Goal: Transaction & Acquisition: Purchase product/service

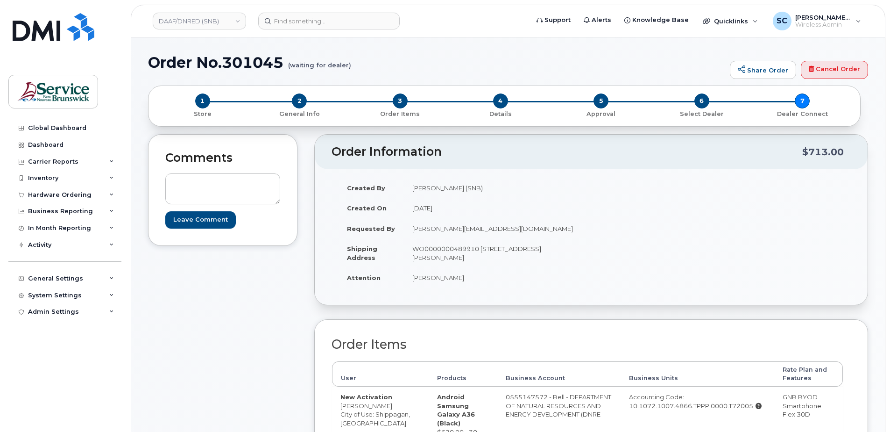
click at [185, 54] on h1 "Order No.301045 (waiting for dealer)" at bounding box center [436, 62] width 577 height 16
click at [60, 193] on div "Hardware Ordering" at bounding box center [60, 194] width 64 height 7
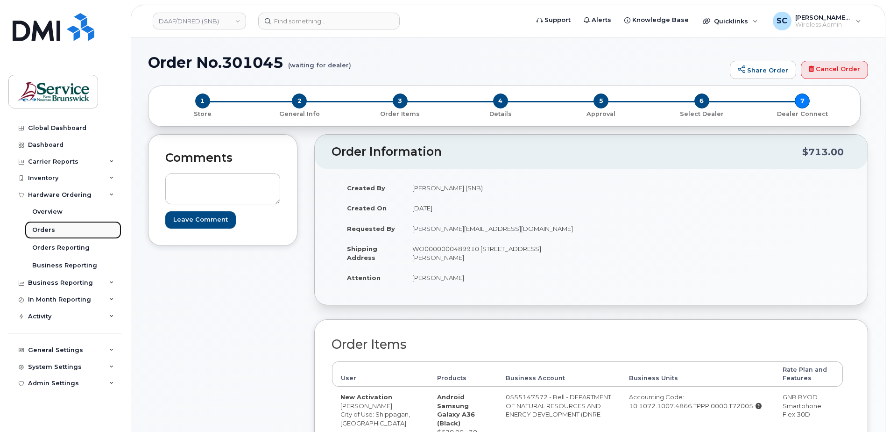
click at [47, 229] on div "Orders" at bounding box center [43, 230] width 23 height 8
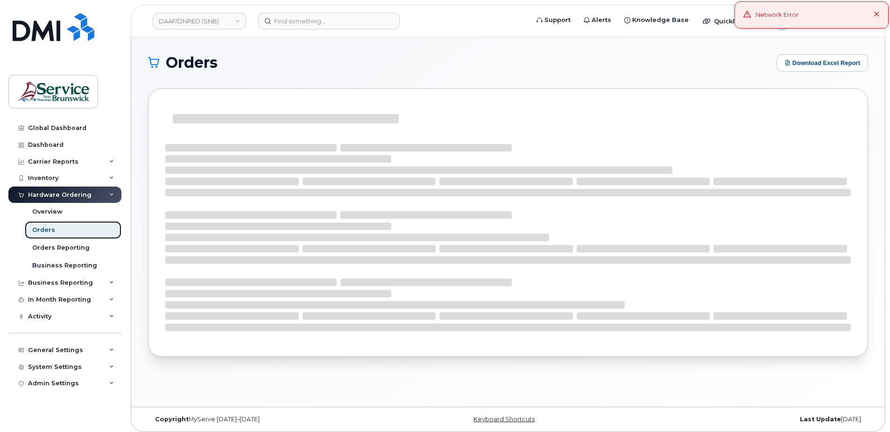
click at [64, 230] on link "Orders" at bounding box center [73, 230] width 97 height 18
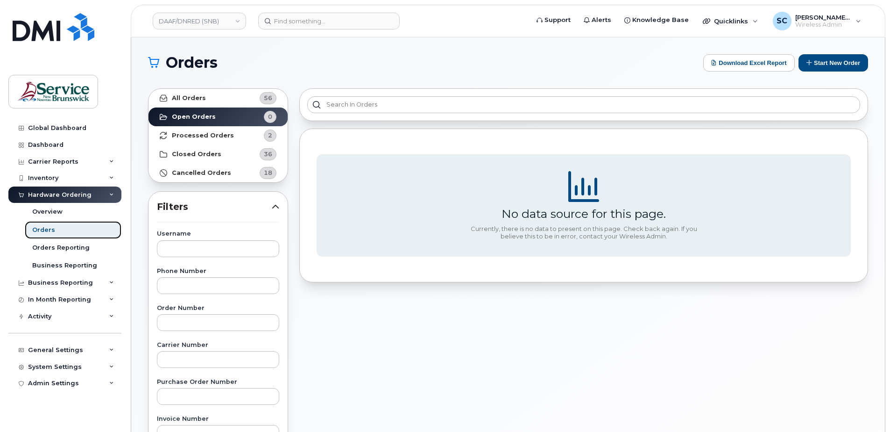
click at [55, 234] on link "Orders" at bounding box center [73, 230] width 97 height 18
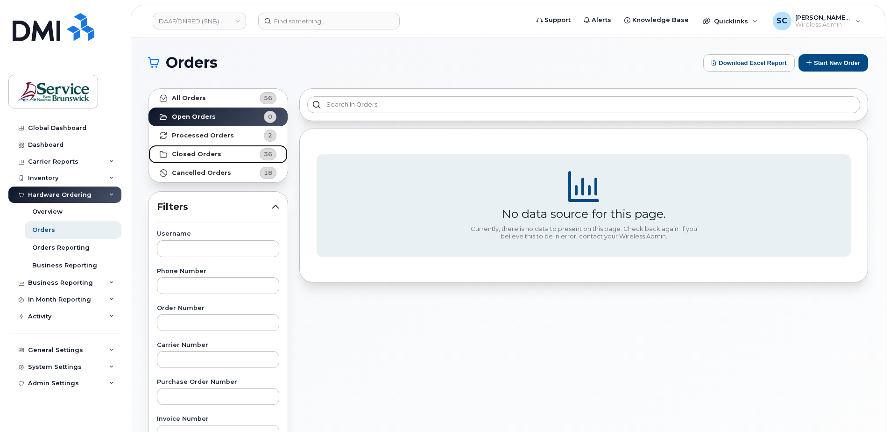
click at [236, 153] on link "Closed Orders 36" at bounding box center [218, 154] width 139 height 19
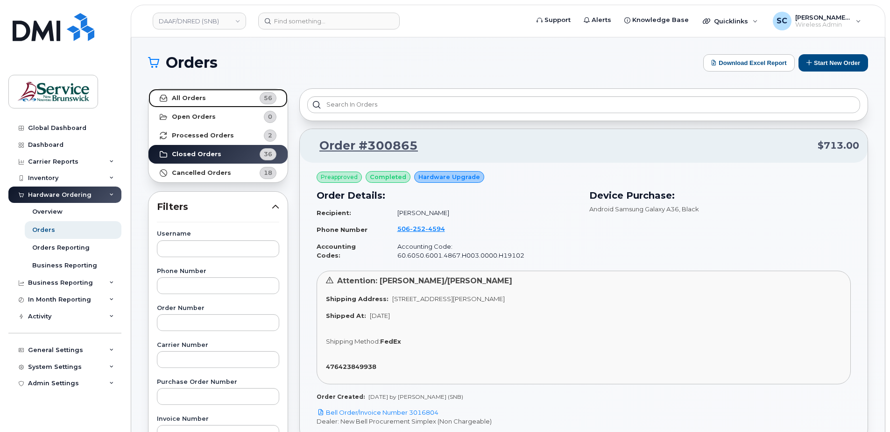
click at [224, 100] on link "All Orders 56" at bounding box center [218, 98] width 139 height 19
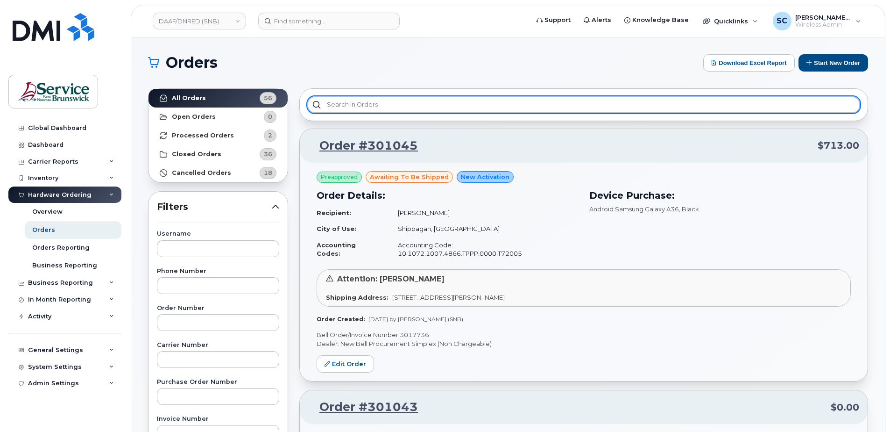
click at [363, 108] on input "text" at bounding box center [583, 104] width 553 height 17
type input "m"
type input "2"
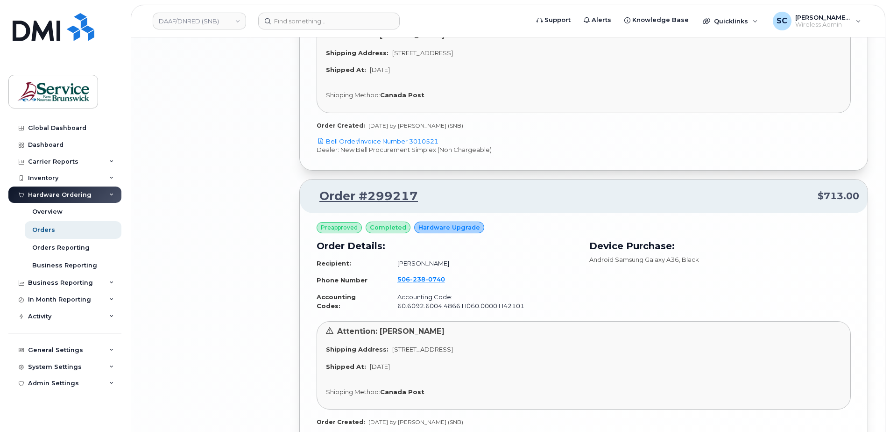
scroll to position [2045, 0]
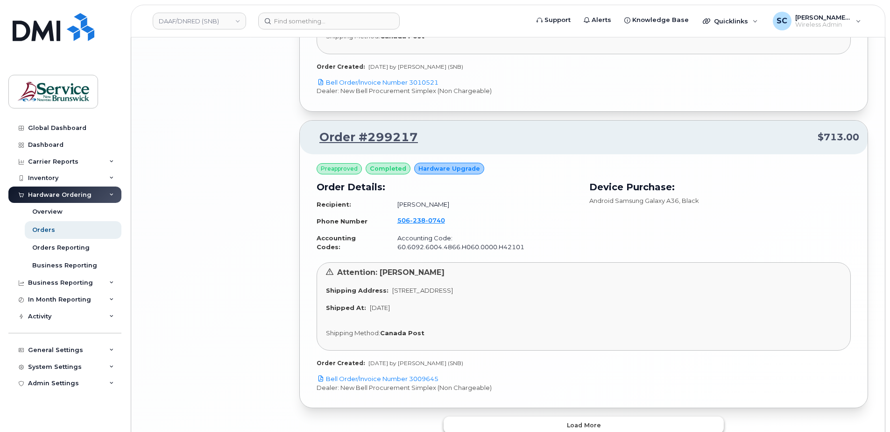
click at [528, 416] on button "Load more" at bounding box center [584, 424] width 280 height 17
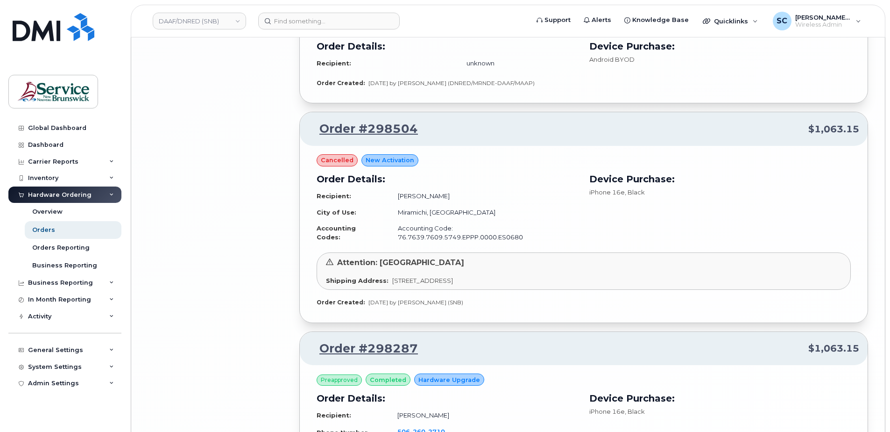
scroll to position [3750, 0]
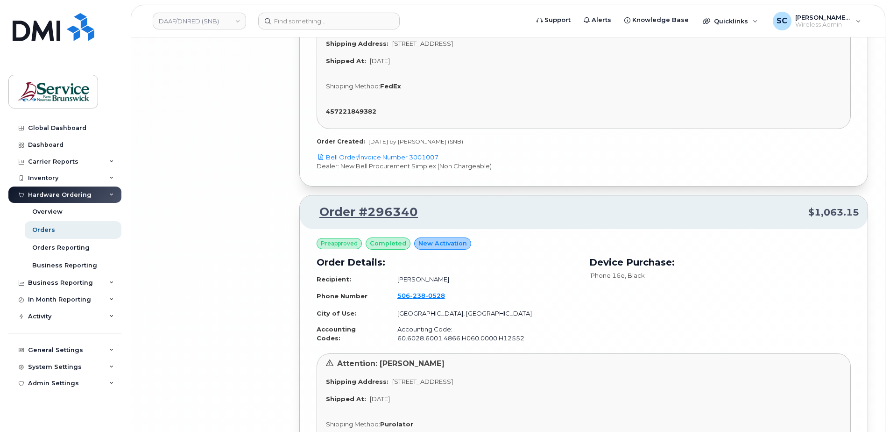
scroll to position [5938, 0]
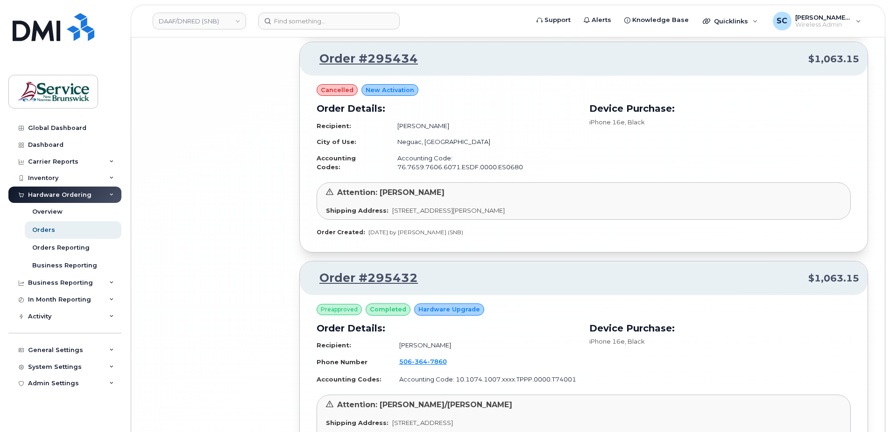
scroll to position [8371, 0]
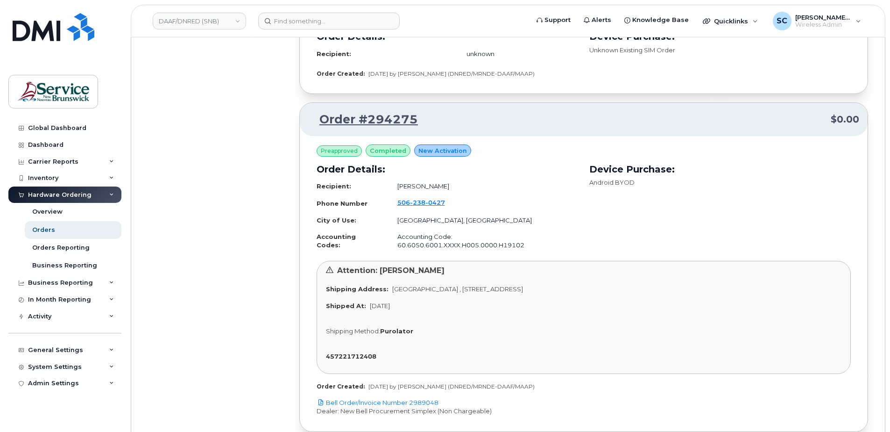
scroll to position [10578, 0]
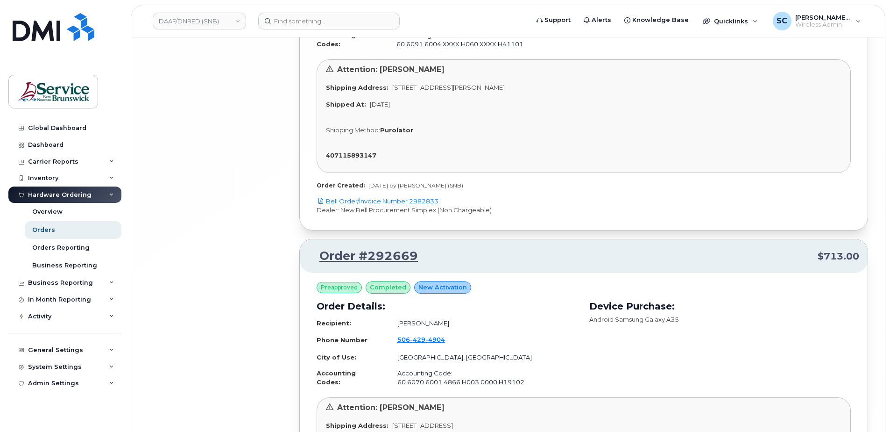
scroll to position [12831, 0]
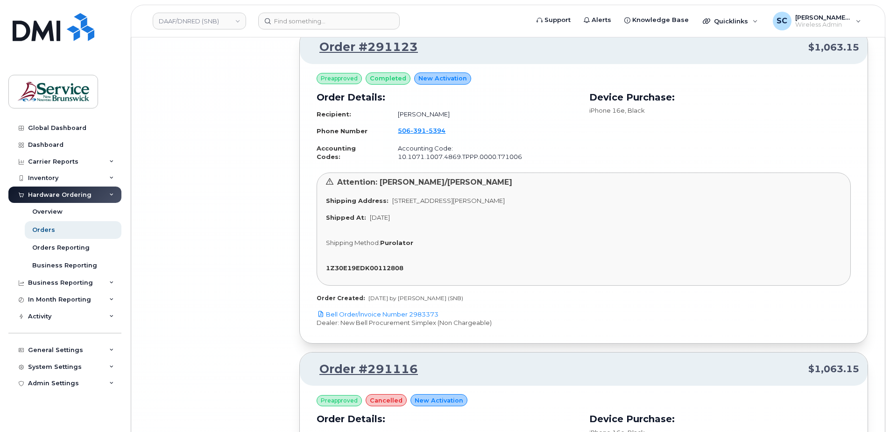
scroll to position [14861, 0]
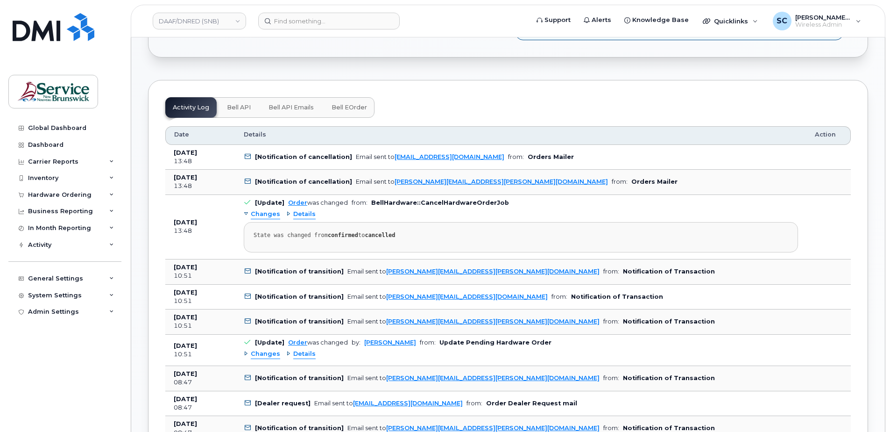
scroll to position [374, 0]
click at [322, 211] on div "Changes Details State was changed from confirmed to cancelled" at bounding box center [521, 228] width 555 height 45
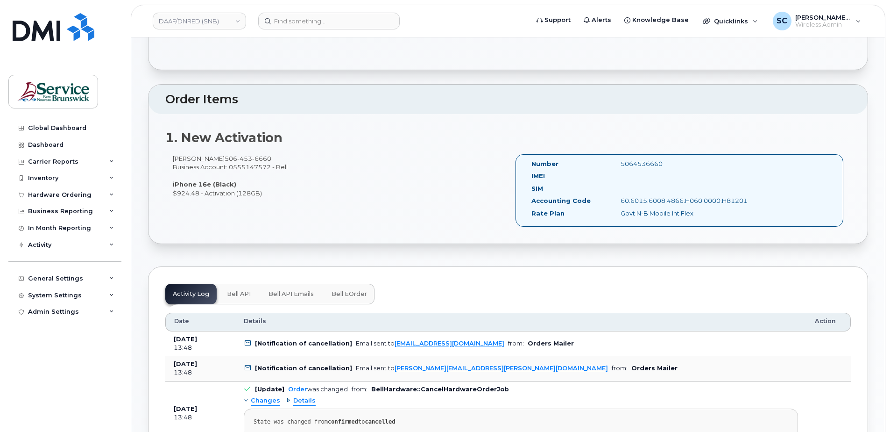
scroll to position [0, 0]
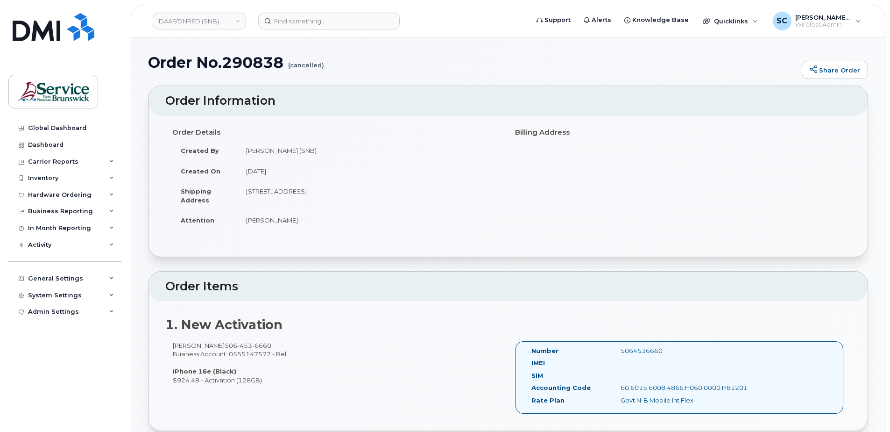
click at [279, 285] on h2 "Order Items" at bounding box center [508, 286] width 686 height 13
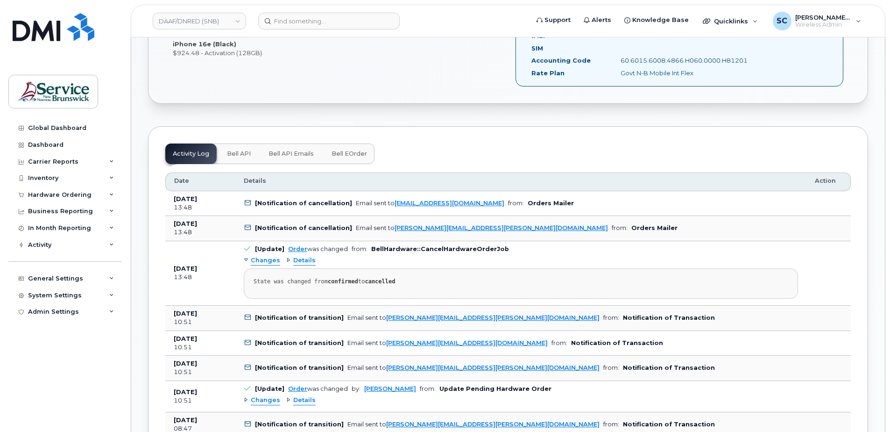
click at [235, 158] on button "Bell API" at bounding box center [239, 153] width 39 height 21
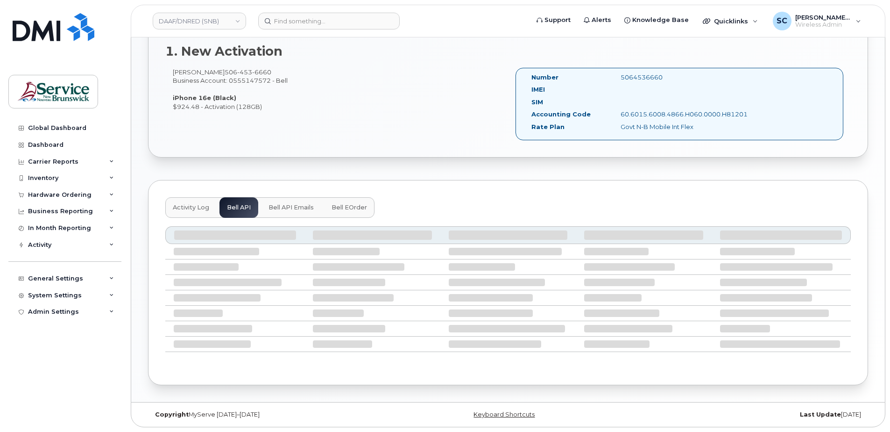
scroll to position [166, 0]
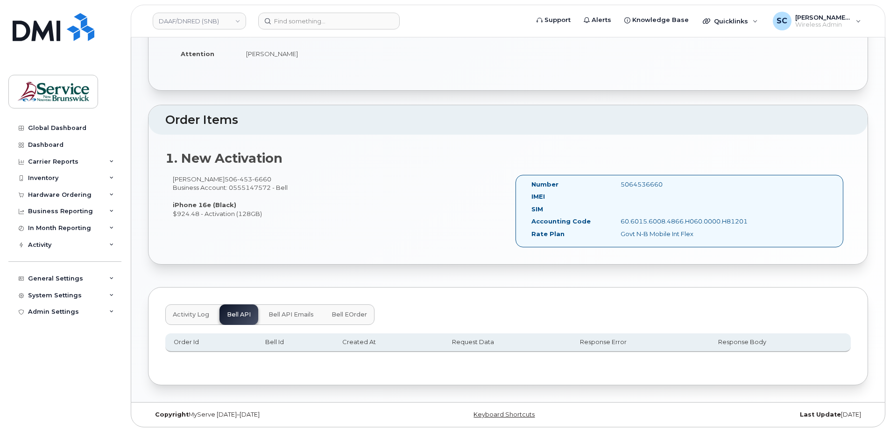
click at [211, 313] on button "Activity Log" at bounding box center [190, 314] width 51 height 21
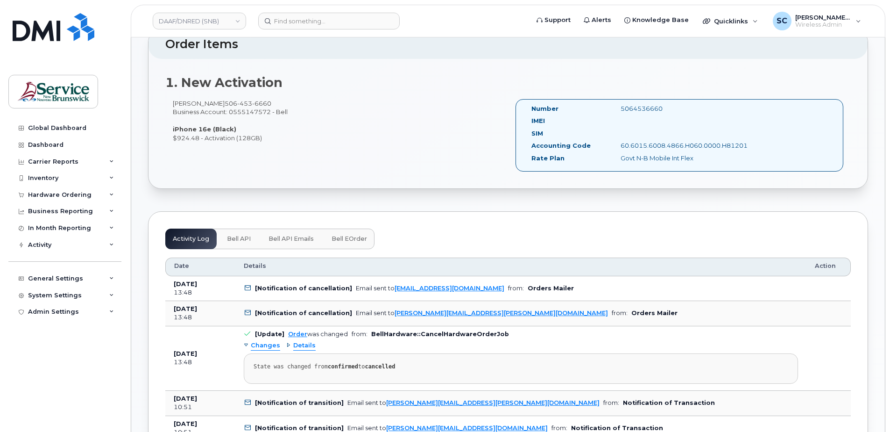
scroll to position [353, 0]
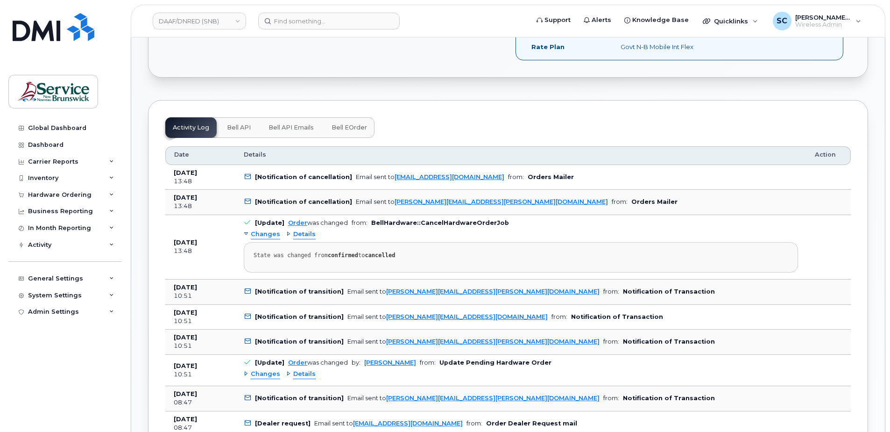
click at [528, 177] on b "Orders Mailer" at bounding box center [551, 176] width 46 height 7
click at [535, 176] on b "Orders Mailer" at bounding box center [551, 176] width 46 height 7
drag, startPoint x: 536, startPoint y: 176, endPoint x: 496, endPoint y: 179, distance: 40.3
click at [496, 179] on td "[Notification of cancellation] Email sent to procurement@myserve.ca from: Order…" at bounding box center [520, 177] width 571 height 25
drag, startPoint x: 496, startPoint y: 179, endPoint x: 491, endPoint y: 203, distance: 24.0
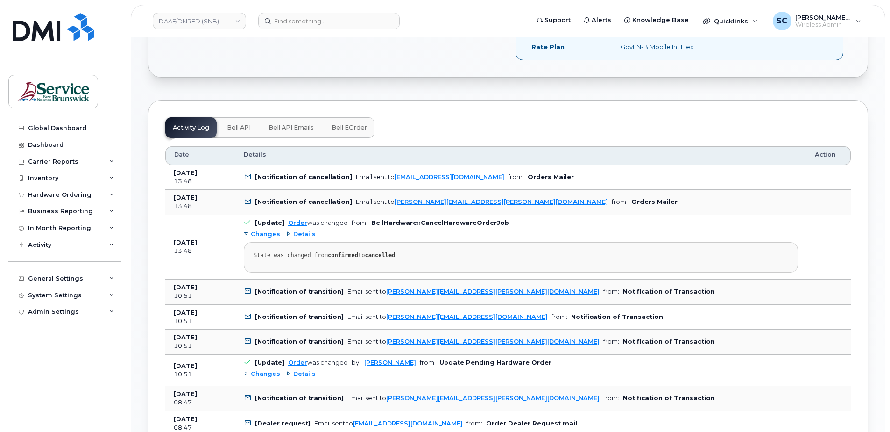
click at [632, 203] on b "Orders Mailer" at bounding box center [655, 201] width 46 height 7
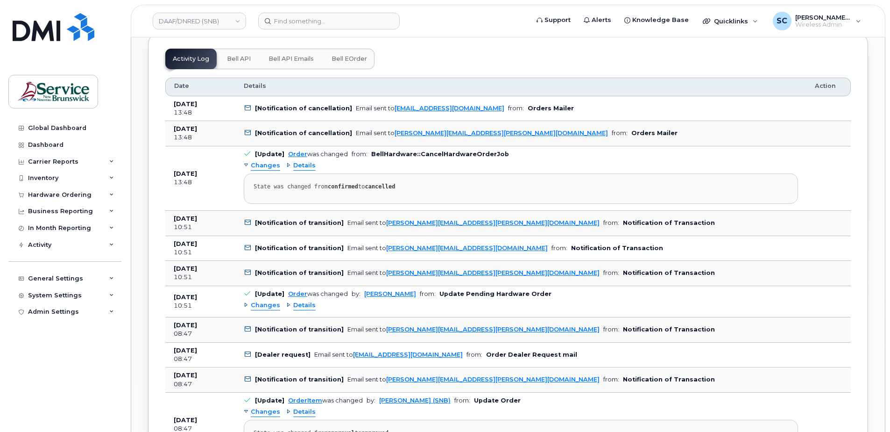
scroll to position [400, 0]
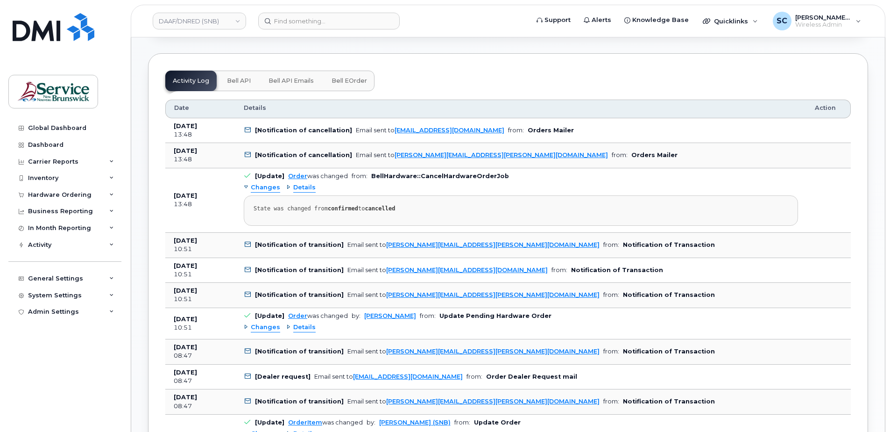
click at [298, 187] on span "Details" at bounding box center [304, 187] width 22 height 9
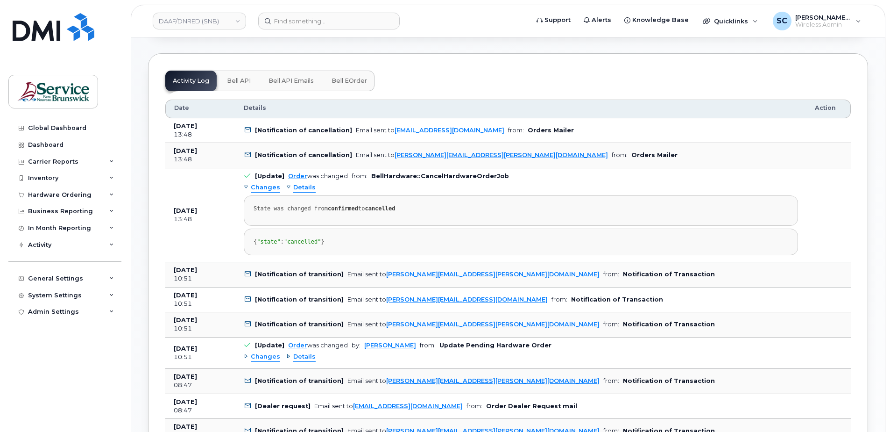
click at [298, 187] on span "Details" at bounding box center [304, 187] width 22 height 9
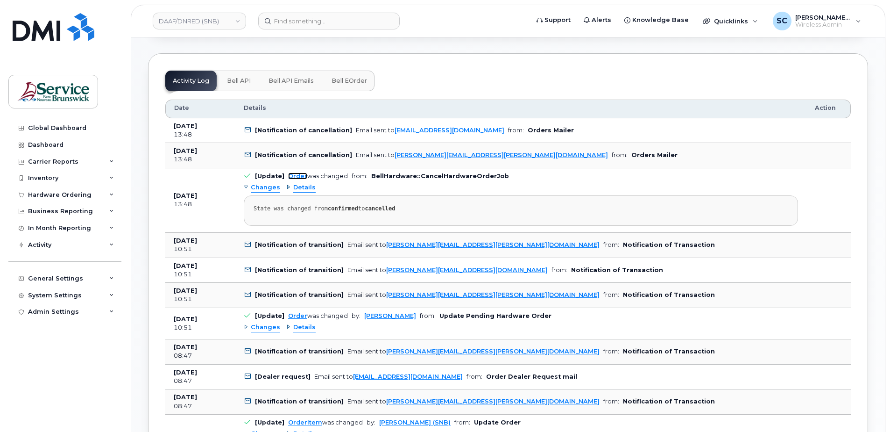
click at [295, 177] on link "Order" at bounding box center [297, 175] width 19 height 7
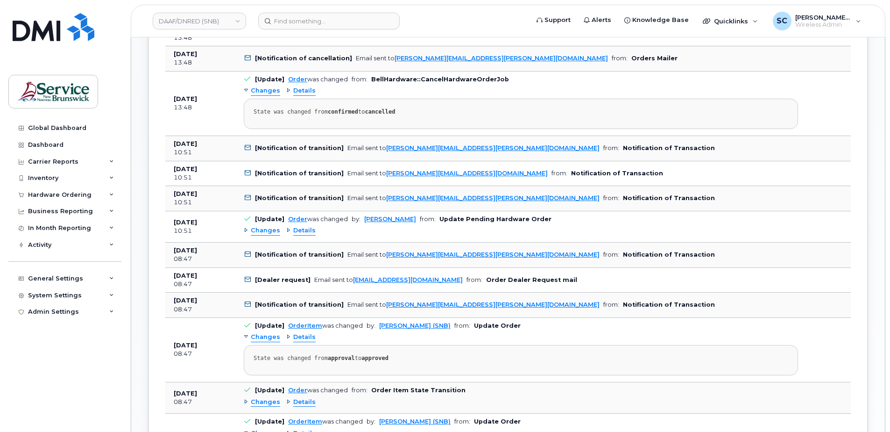
scroll to position [499, 0]
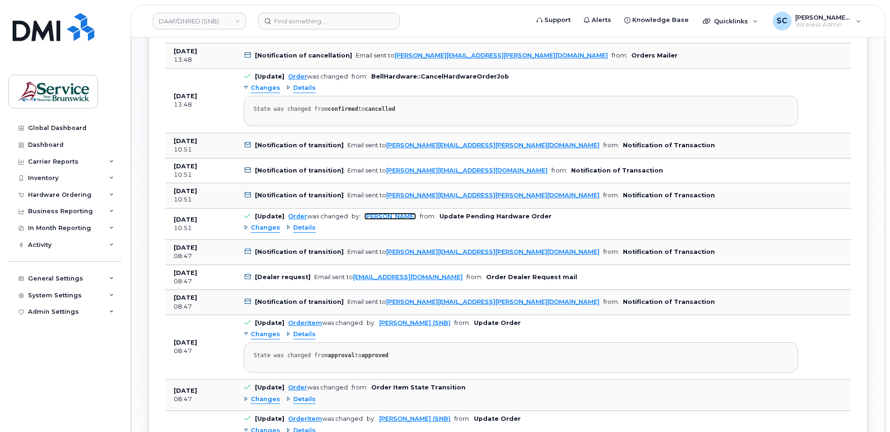
click at [383, 216] on link "Sabrina Nguyen" at bounding box center [390, 216] width 52 height 7
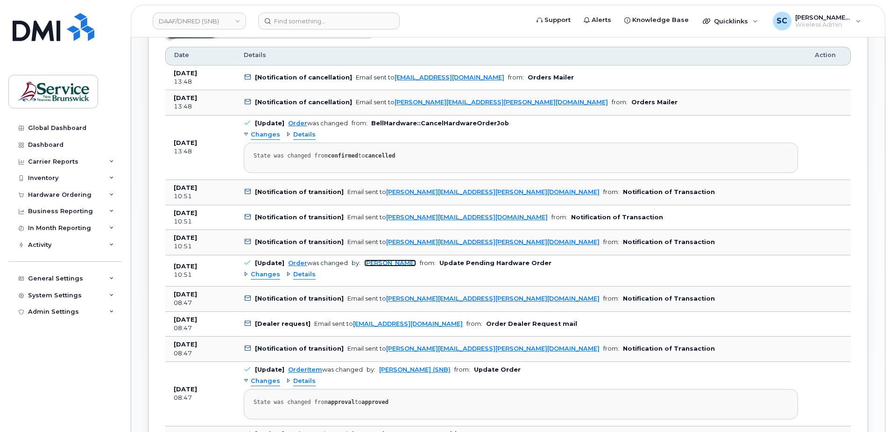
scroll to position [406, 0]
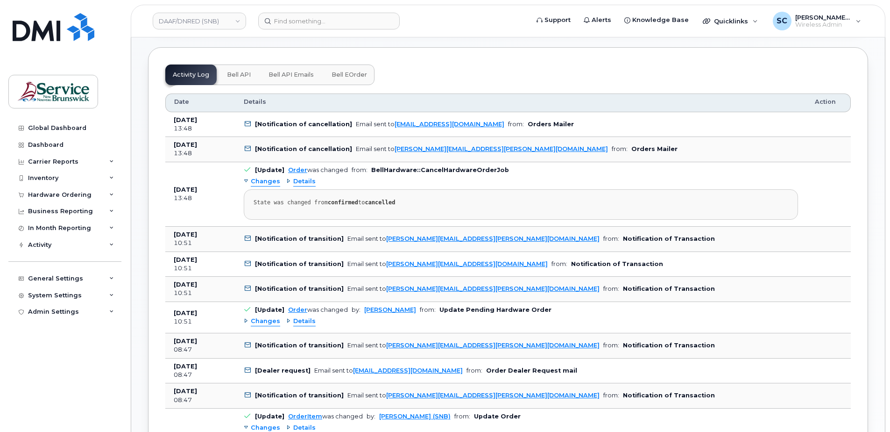
click at [371, 182] on div "Changes Details State was changed from confirmed to cancelled" at bounding box center [521, 196] width 555 height 45
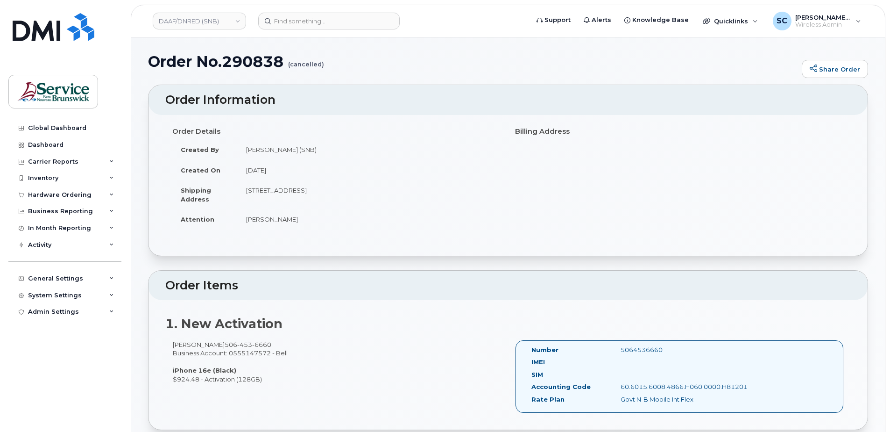
scroll to position [0, 0]
click at [60, 176] on div "Inventory" at bounding box center [64, 178] width 113 height 17
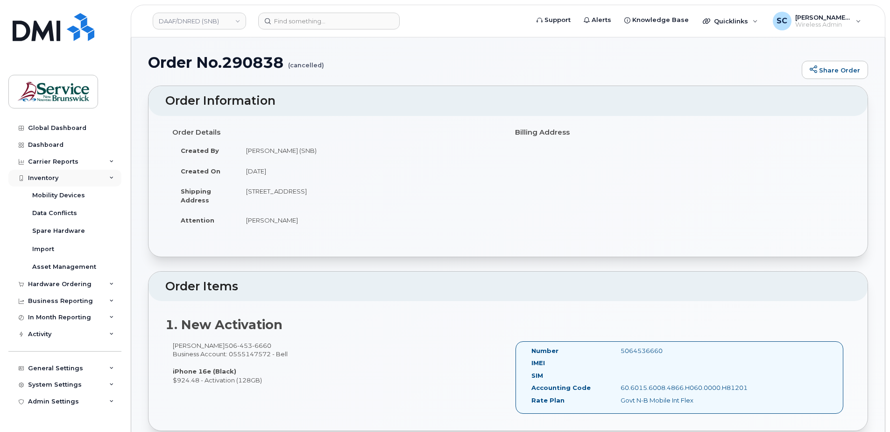
click at [58, 176] on div "Inventory" at bounding box center [64, 178] width 113 height 17
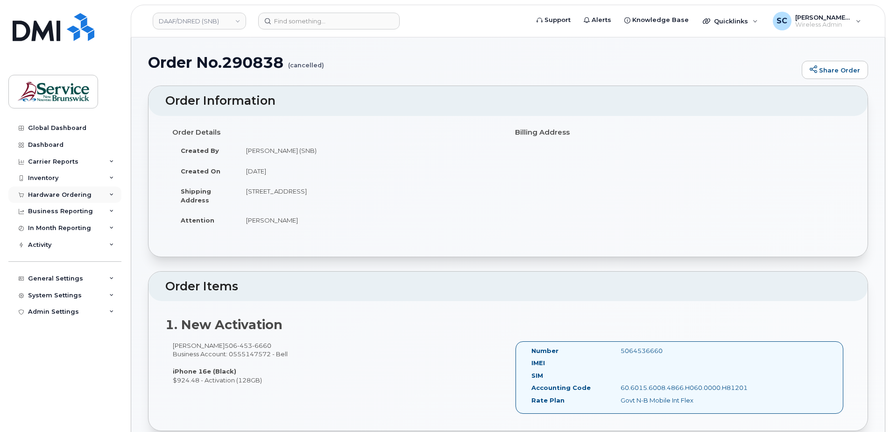
click at [58, 195] on div "Hardware Ordering" at bounding box center [60, 194] width 64 height 7
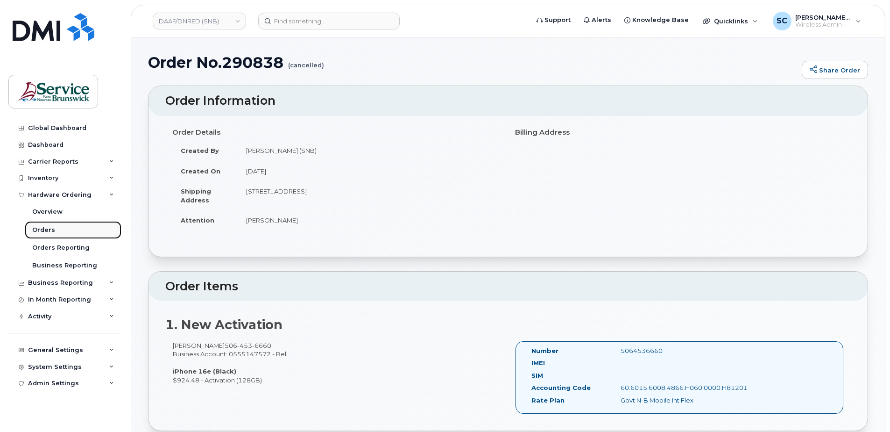
click at [53, 231] on link "Orders" at bounding box center [73, 230] width 97 height 18
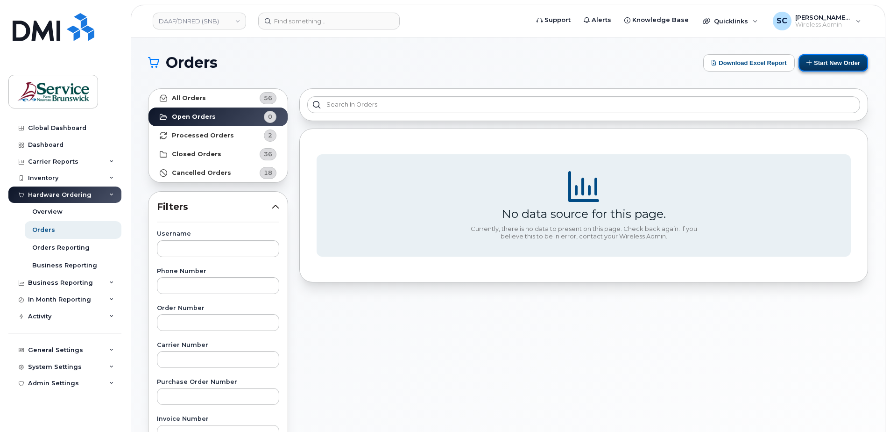
click at [815, 58] on button "Start New Order" at bounding box center [834, 62] width 70 height 17
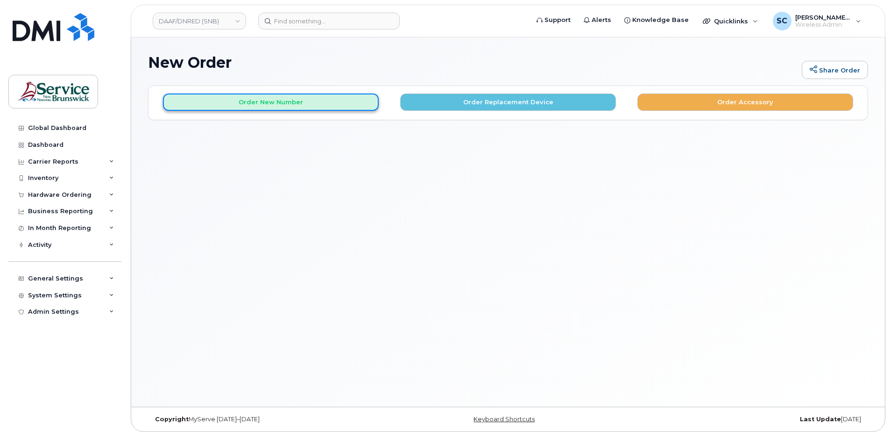
click at [294, 100] on button "Order New Number" at bounding box center [271, 101] width 216 height 17
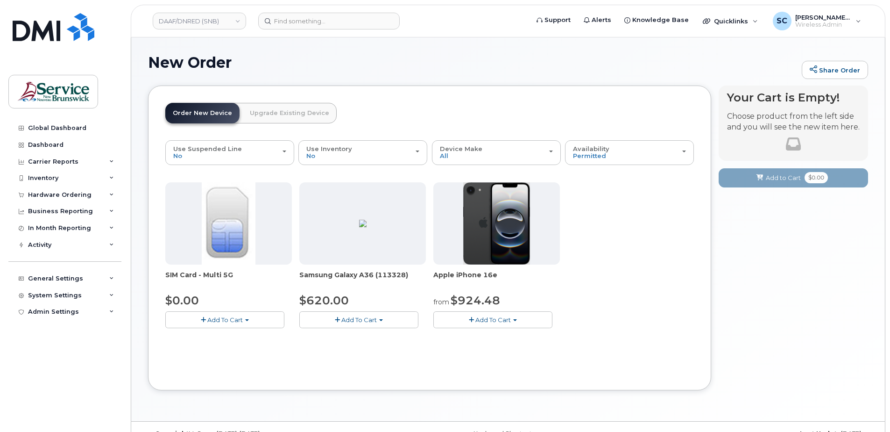
click at [487, 318] on span "Add To Cart" at bounding box center [494, 319] width 36 height 7
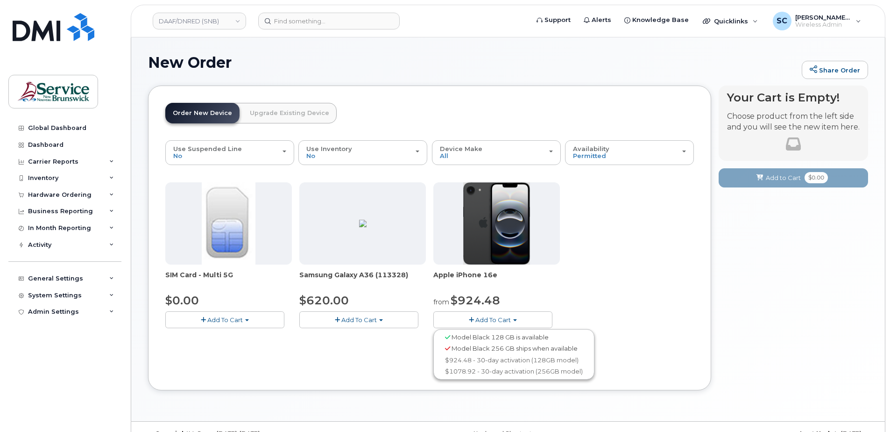
click at [488, 320] on span "Add To Cart" at bounding box center [494, 319] width 36 height 7
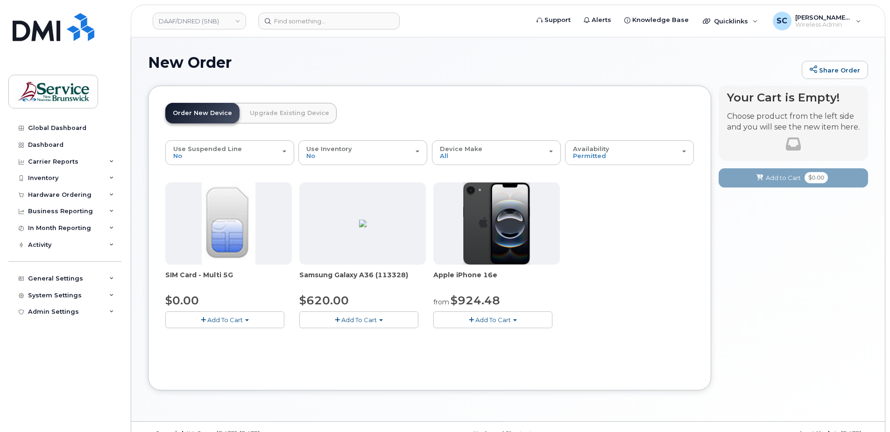
click at [392, 319] on button "Add To Cart" at bounding box center [358, 319] width 119 height 16
click at [381, 349] on link "$620.00 - 30-day activation (128GB model)" at bounding box center [378, 348] width 152 height 12
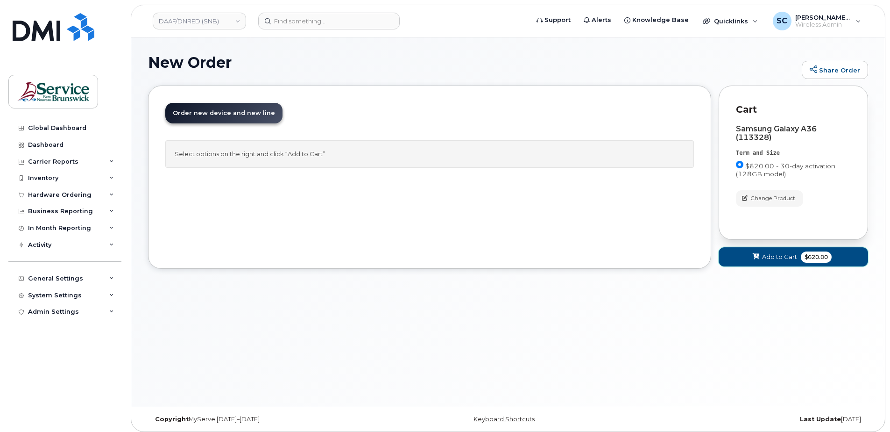
click at [783, 254] on span "Add to Cart" at bounding box center [779, 256] width 35 height 9
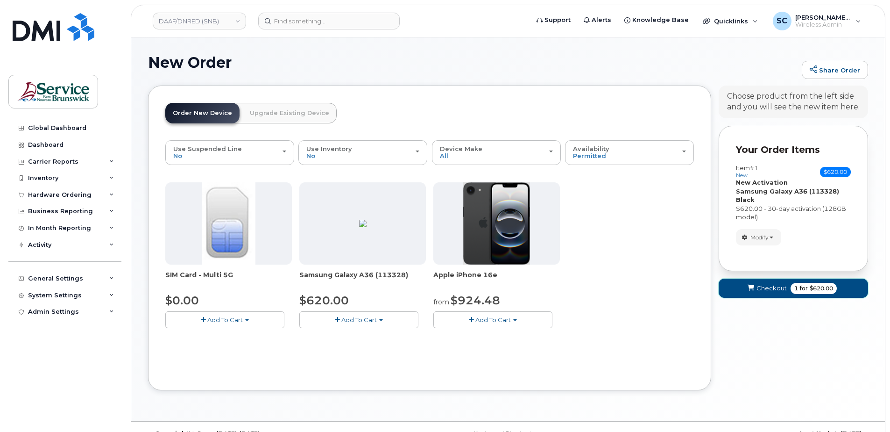
click at [761, 288] on span "Checkout" at bounding box center [772, 288] width 30 height 9
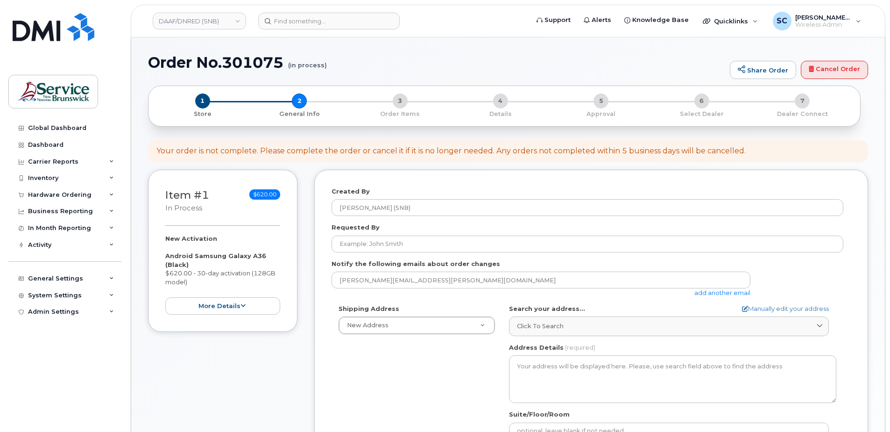
select select
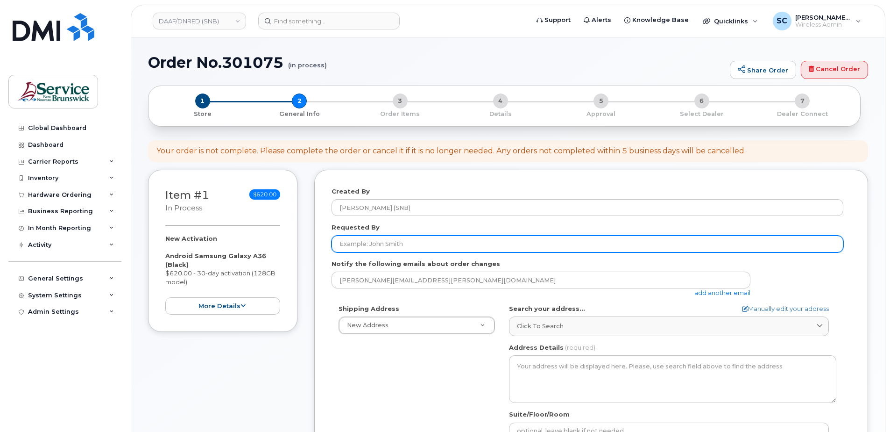
drag, startPoint x: 390, startPoint y: 252, endPoint x: 391, endPoint y: 245, distance: 7.1
click at [390, 252] on form "Created By Slipp, Cameron (SNB) Requested By Notify the following emails about …" at bounding box center [591, 394] width 519 height 415
click at [391, 245] on input "Requested By" at bounding box center [588, 243] width 512 height 17
paste input "Mandey.Marshall@gnb.ca"
type input "Mandey.Marshall@gnb.ca"
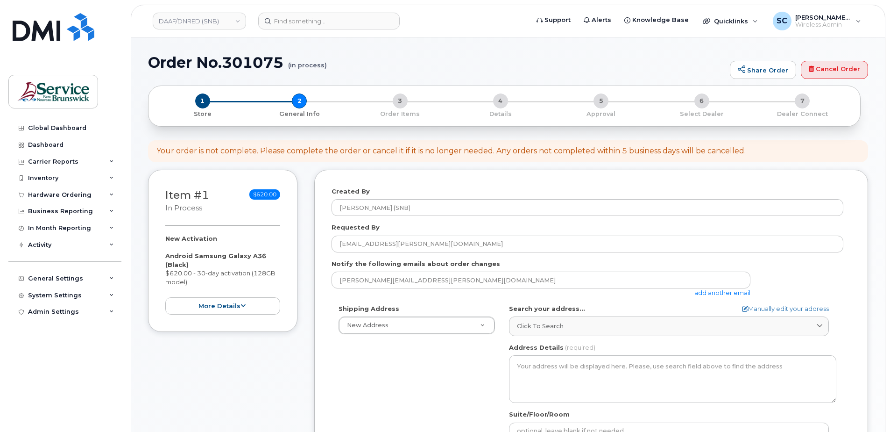
click at [404, 372] on div "Shipping Address New Address New Address ASD-E Main Office ASD-N Bathurst Educa…" at bounding box center [588, 411] width 512 height 214
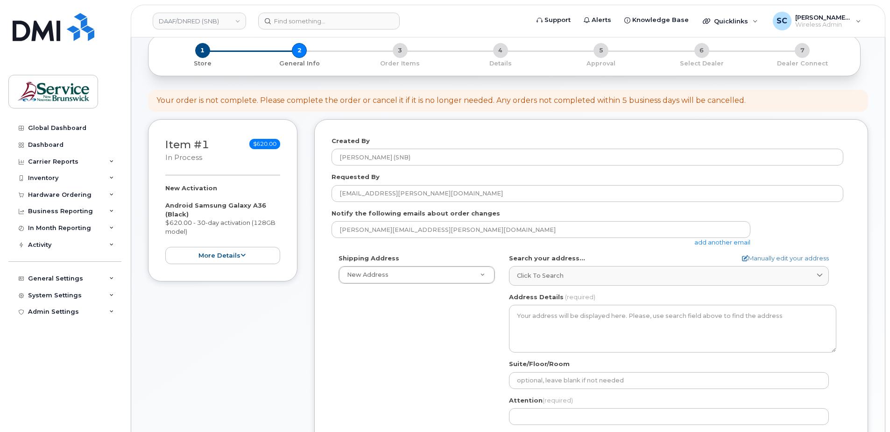
scroll to position [140, 0]
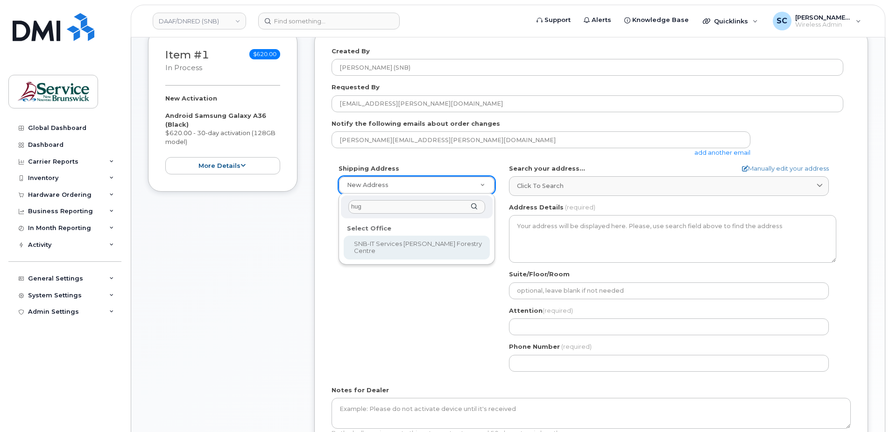
type input "hug"
click at [387, 262] on div "hug Select Office SNB-IT Services Hugh John Flemming Forestry Centre" at bounding box center [417, 228] width 157 height 71
select select
type textarea "1350 Regent St, Room 027 Fredericton New Brunswick E3C 2G6"
type input "Robert Poirier"
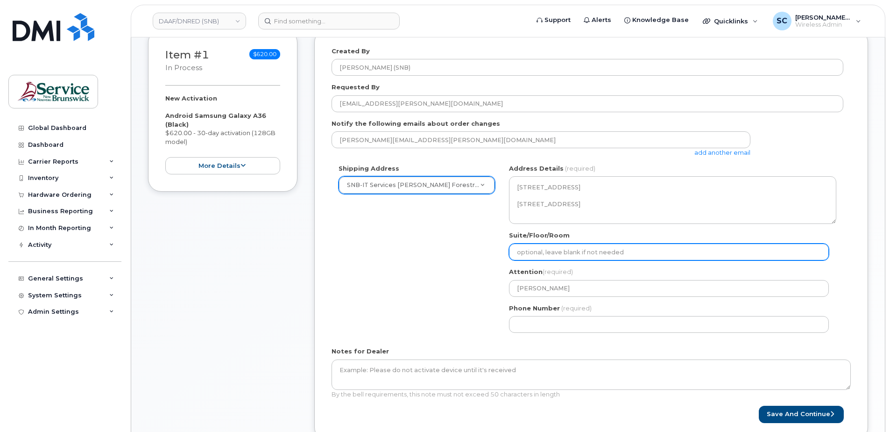
click at [561, 257] on input "Suite/Floor/Room" at bounding box center [669, 251] width 320 height 17
paste input "WO0000000451759"
select select
type input "WO0000000451759"
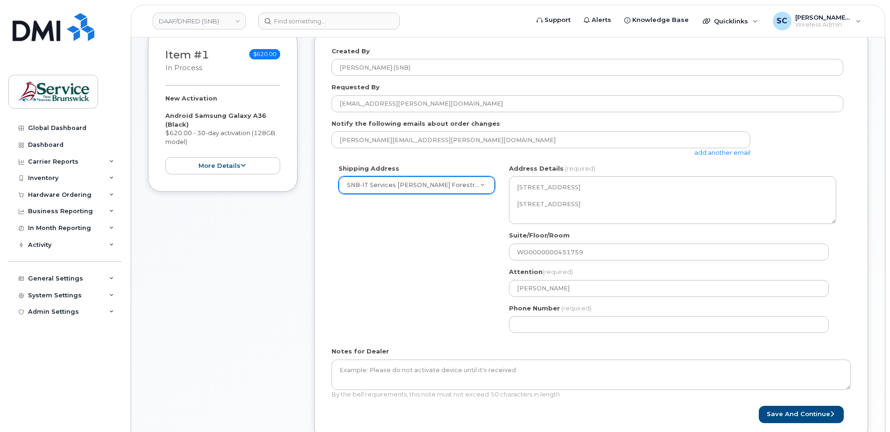
click at [463, 334] on div "Shipping Address SNB-IT Services Hugh John Flemming Forestry Centre New Address…" at bounding box center [588, 252] width 512 height 176
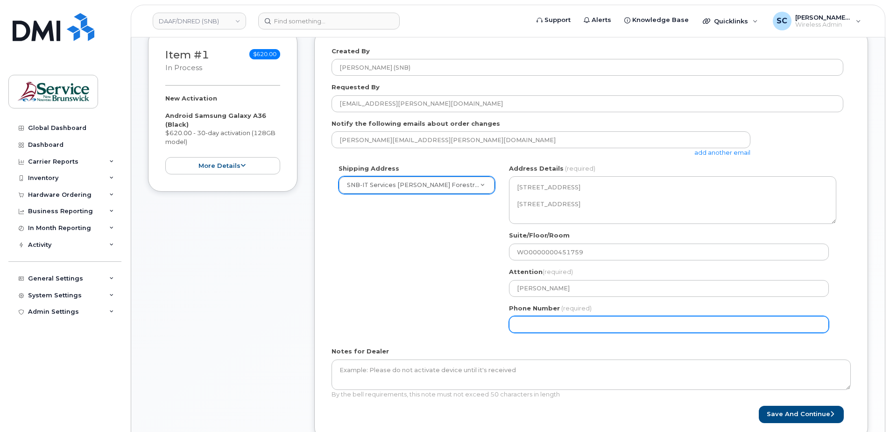
click at [553, 316] on input "Phone Number" at bounding box center [669, 324] width 320 height 17
type input "1234567890"
select select
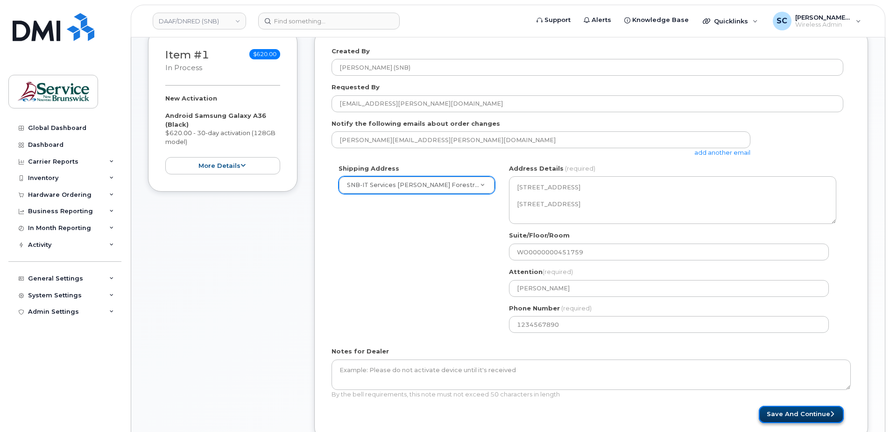
click at [791, 415] on button "Save and Continue" at bounding box center [801, 414] width 85 height 17
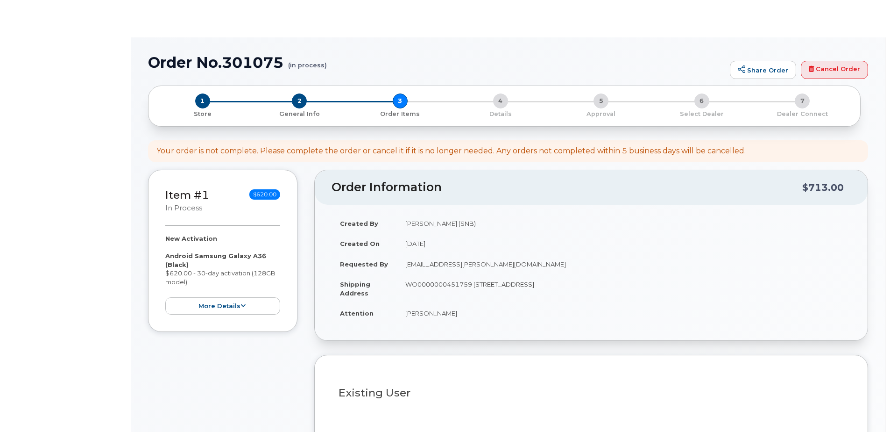
select select
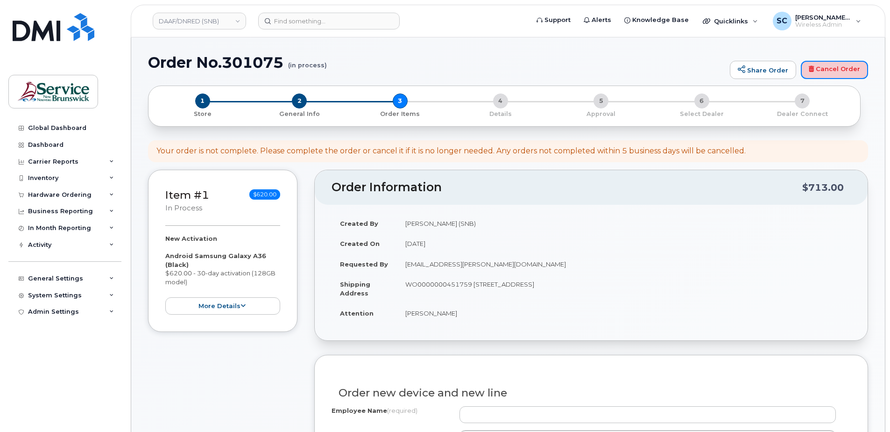
drag, startPoint x: 845, startPoint y: 73, endPoint x: 500, endPoint y: 33, distance: 347.2
click at [845, 73] on link "Cancel Order" at bounding box center [834, 70] width 67 height 19
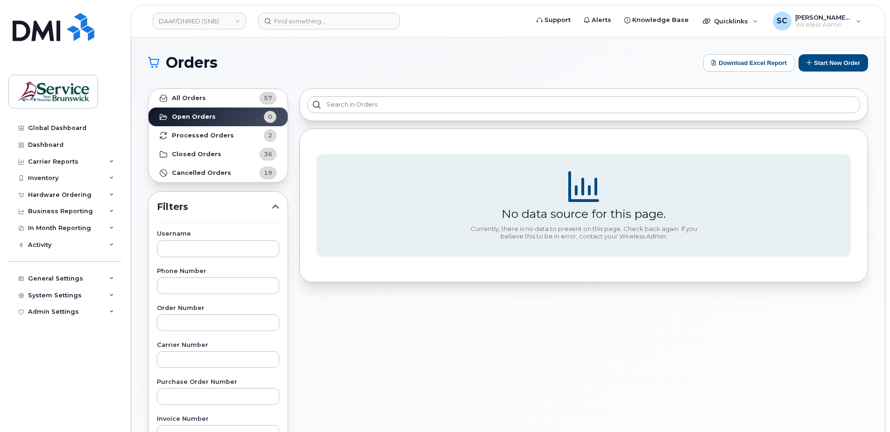
click at [302, 56] on h1 "Orders" at bounding box center [423, 62] width 551 height 15
click at [65, 192] on div "Hardware Ordering" at bounding box center [60, 194] width 64 height 7
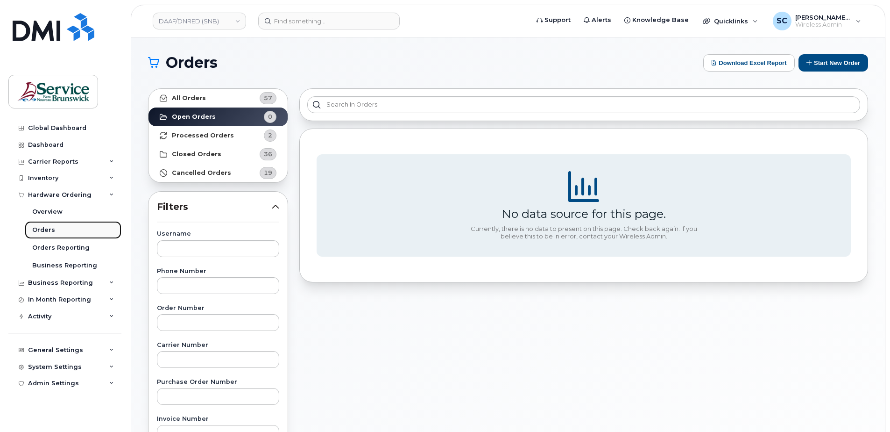
click at [62, 228] on link "Orders" at bounding box center [73, 230] width 97 height 18
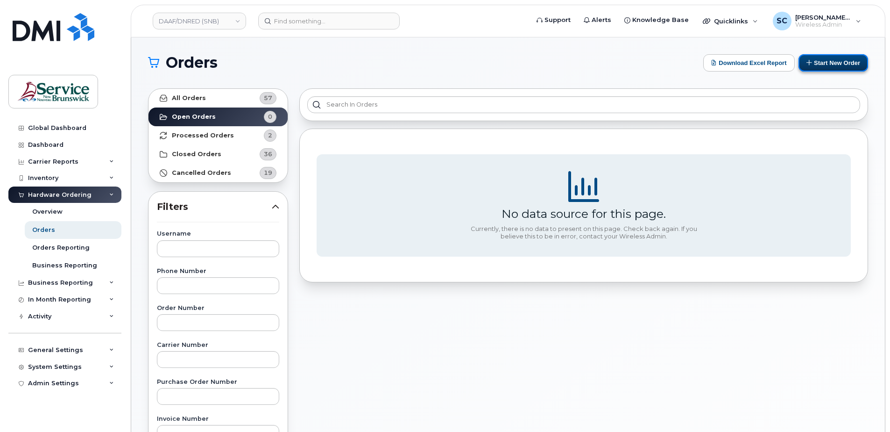
click at [824, 64] on button "Start New Order" at bounding box center [834, 62] width 70 height 17
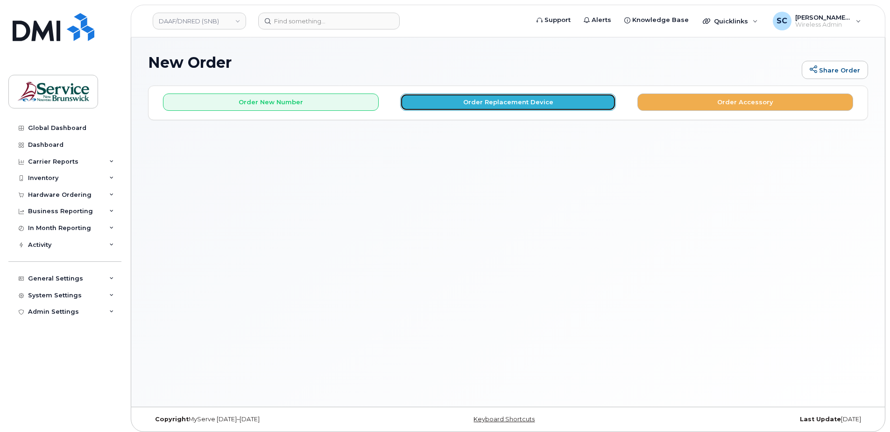
click at [528, 106] on button "Order Replacement Device" at bounding box center [508, 101] width 216 height 17
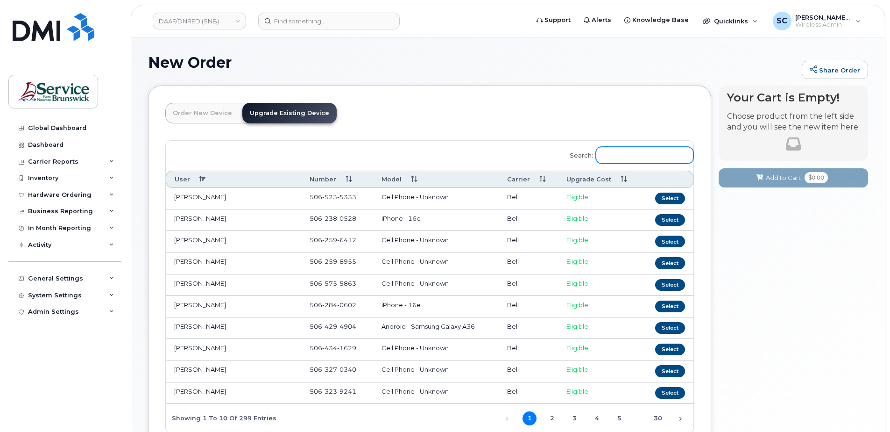
click at [646, 151] on input "Search:" at bounding box center [645, 155] width 98 height 17
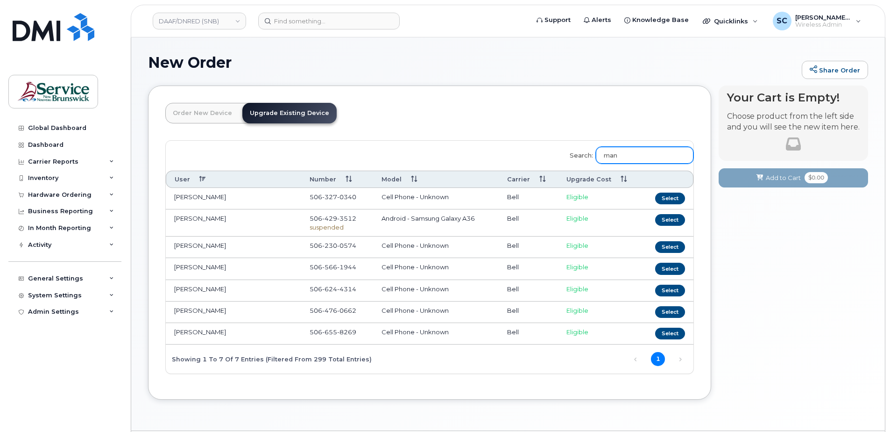
type input "mand"
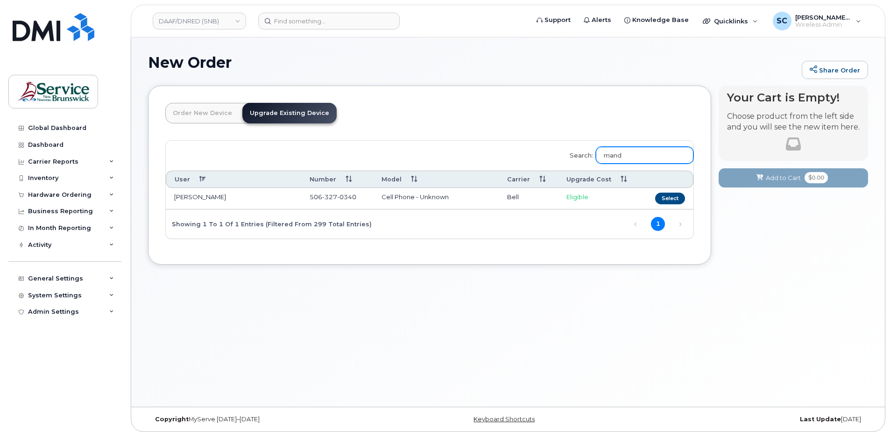
click at [642, 158] on input "mand" at bounding box center [645, 155] width 98 height 17
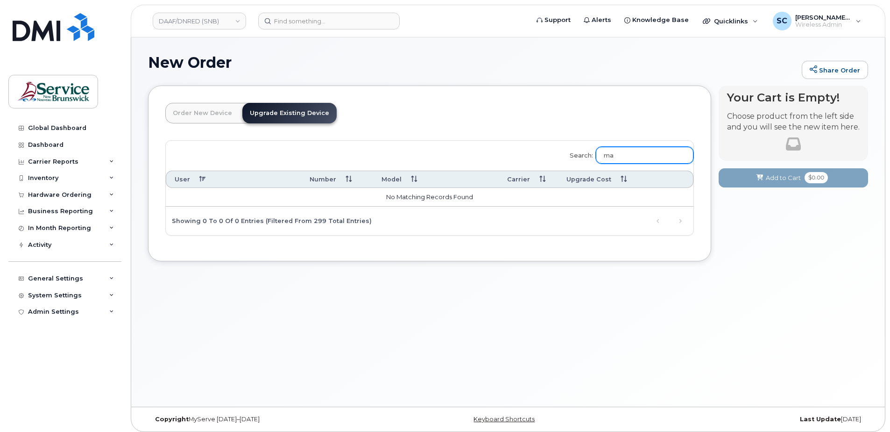
type input "m"
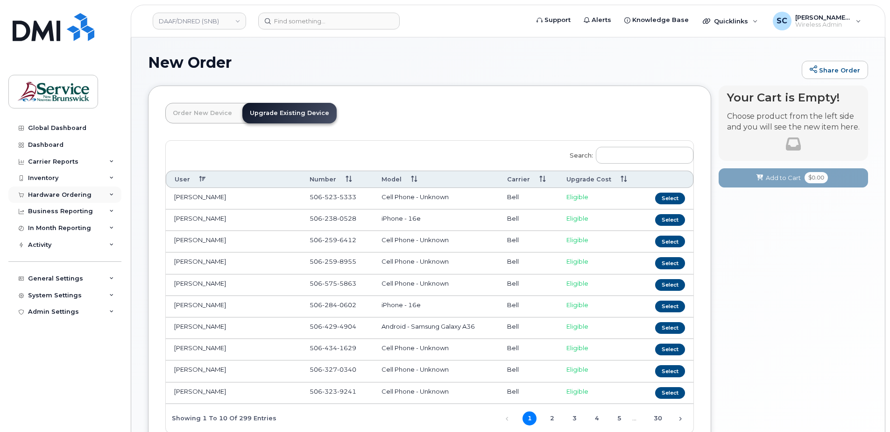
click at [66, 197] on div "Hardware Ordering" at bounding box center [60, 194] width 64 height 7
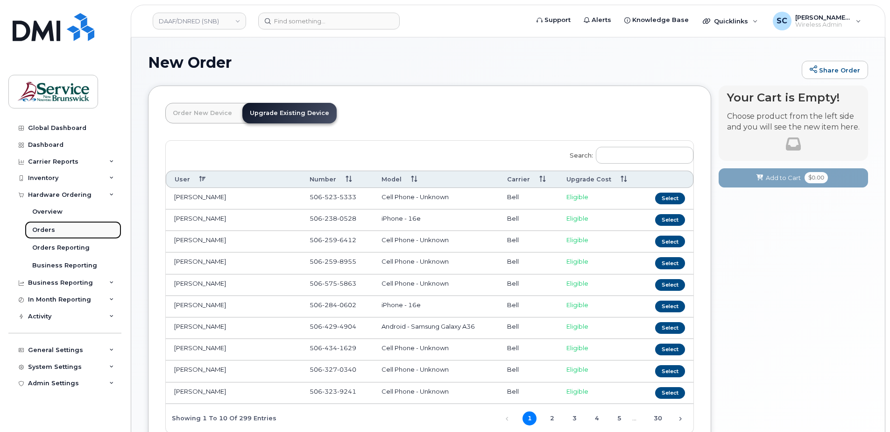
click at [53, 227] on link "Orders" at bounding box center [73, 230] width 97 height 18
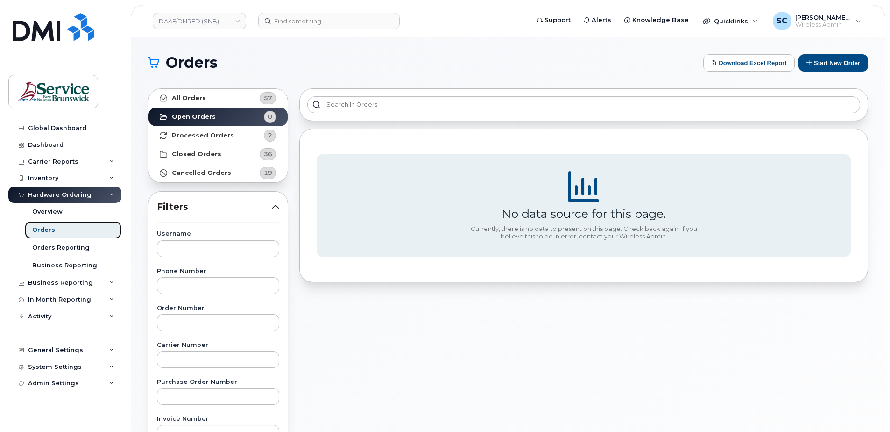
click at [58, 229] on link "Orders" at bounding box center [73, 230] width 97 height 18
click at [860, 60] on button "Start New Order" at bounding box center [834, 62] width 70 height 17
click at [827, 63] on button "Start New Order" at bounding box center [834, 62] width 70 height 17
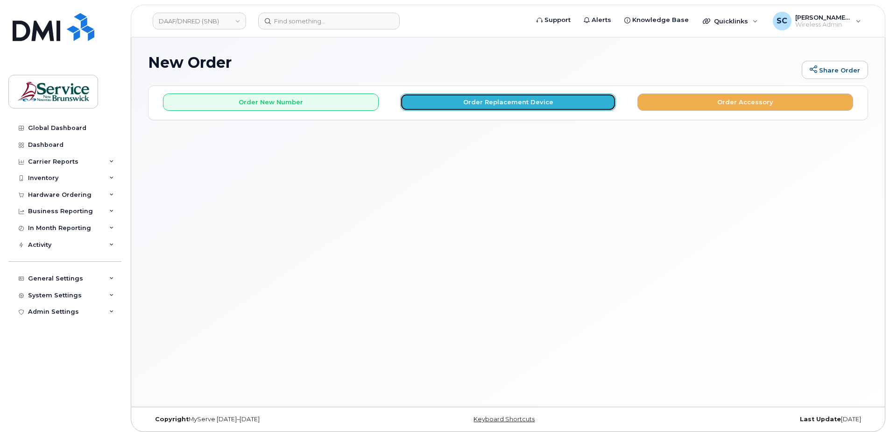
click at [459, 101] on button "Order Replacement Device" at bounding box center [508, 101] width 216 height 17
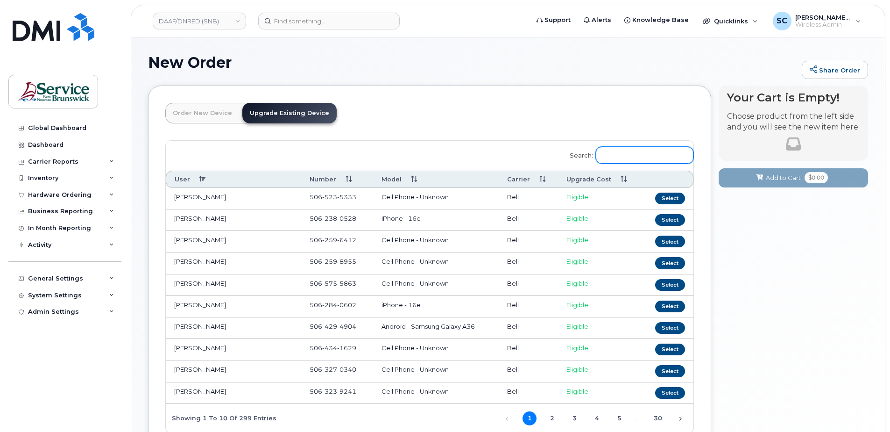
click at [636, 155] on input "Search:" at bounding box center [645, 155] width 98 height 17
paste input "5064536660"
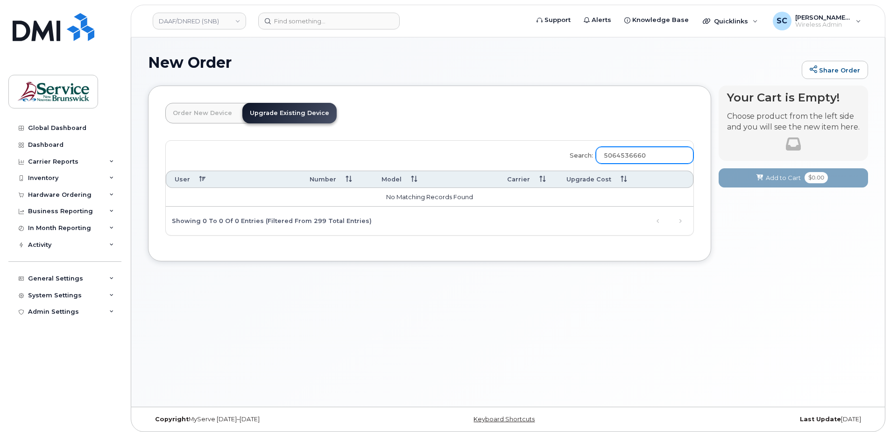
type input "5064536660"
click at [245, 145] on div "Search: 5064536660 User Number Model Carrier Upgrade Cost No matching records f…" at bounding box center [430, 188] width 528 height 94
click at [196, 109] on link "Order New Device" at bounding box center [202, 113] width 74 height 21
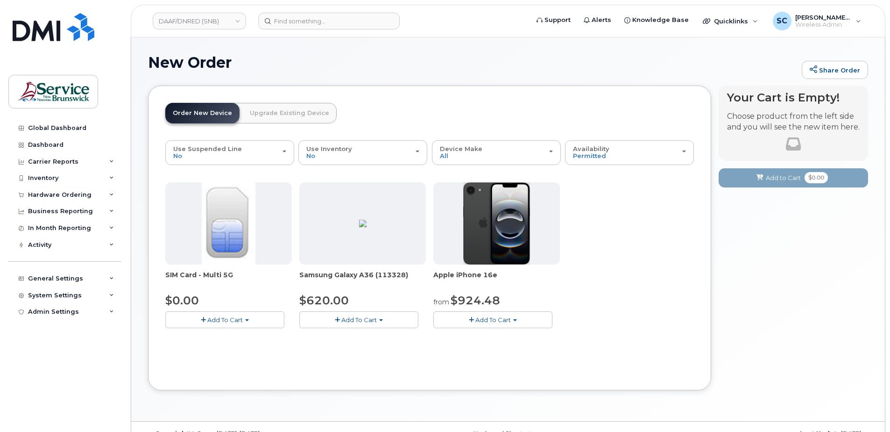
click at [526, 316] on button "Add To Cart" at bounding box center [493, 319] width 119 height 16
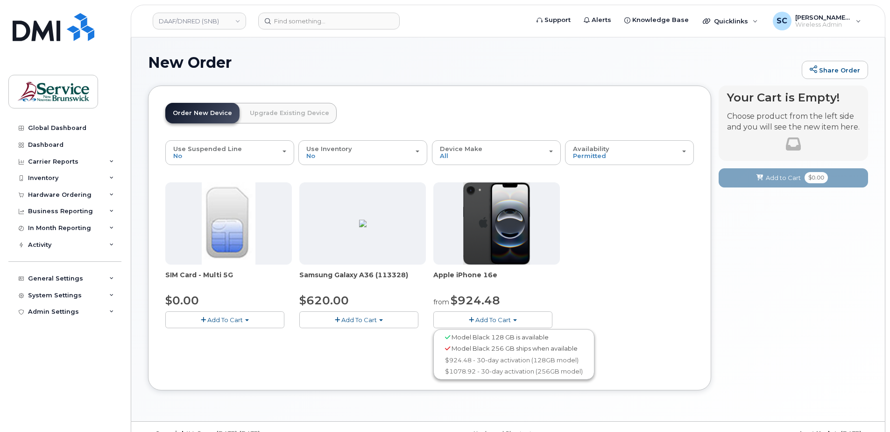
click at [403, 316] on button "Add To Cart" at bounding box center [358, 319] width 119 height 16
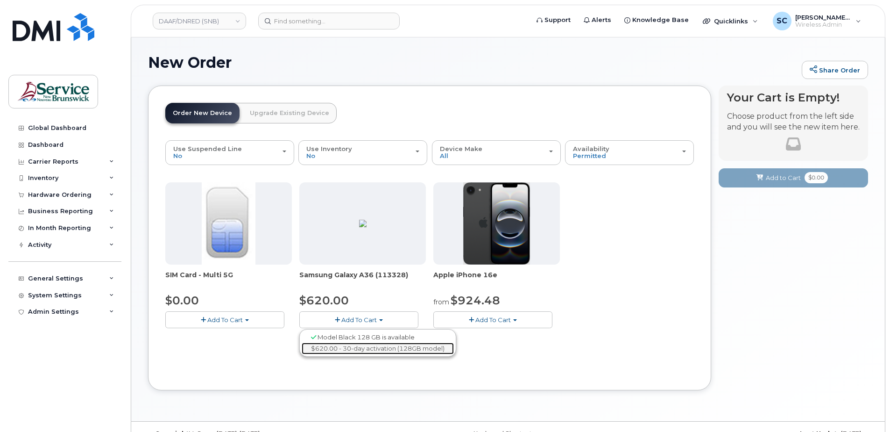
click at [382, 348] on link "$620.00 - 30-day activation (128GB model)" at bounding box center [378, 348] width 152 height 12
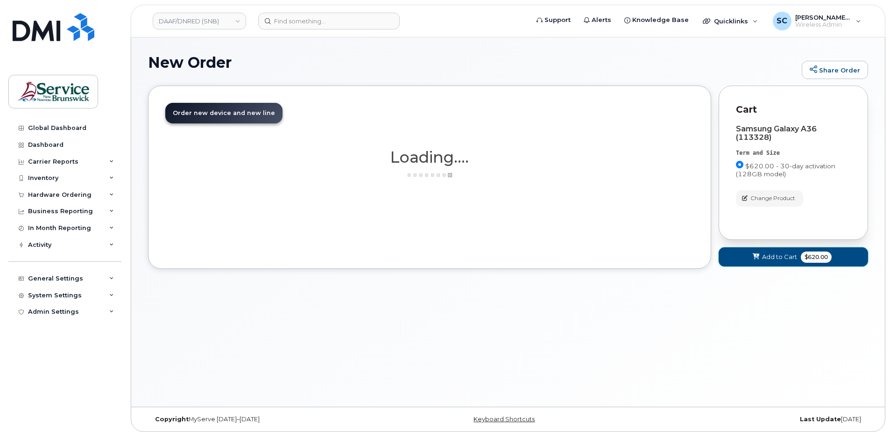
click at [779, 255] on span "Add to Cart" at bounding box center [779, 256] width 35 height 9
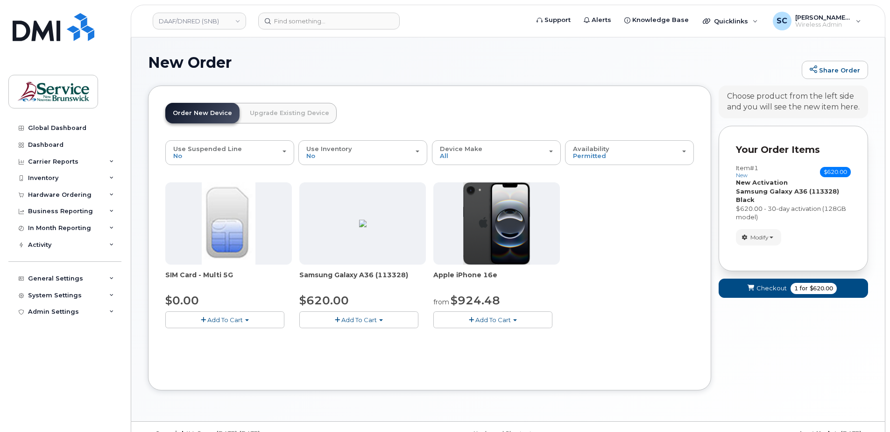
click at [756, 278] on form "Your Order Items Item #1 new $620.00 Accessories Only SIM Only Activation New A…" at bounding box center [793, 216] width 149 height 181
click at [751, 291] on span "submit" at bounding box center [751, 288] width 9 height 9
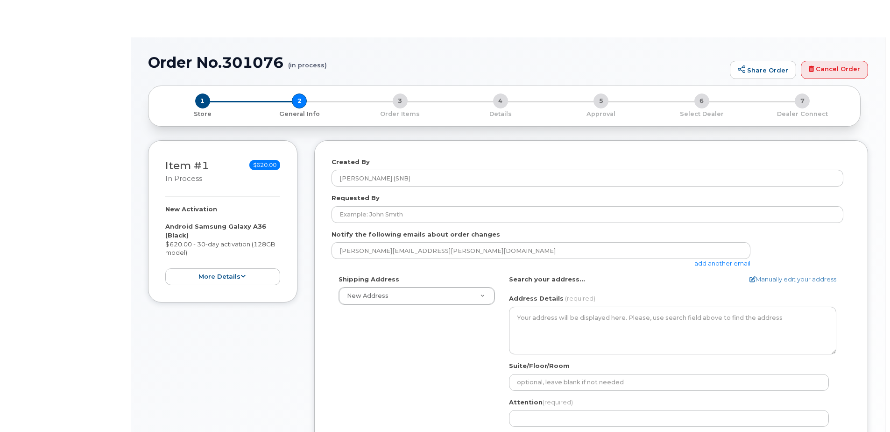
select select
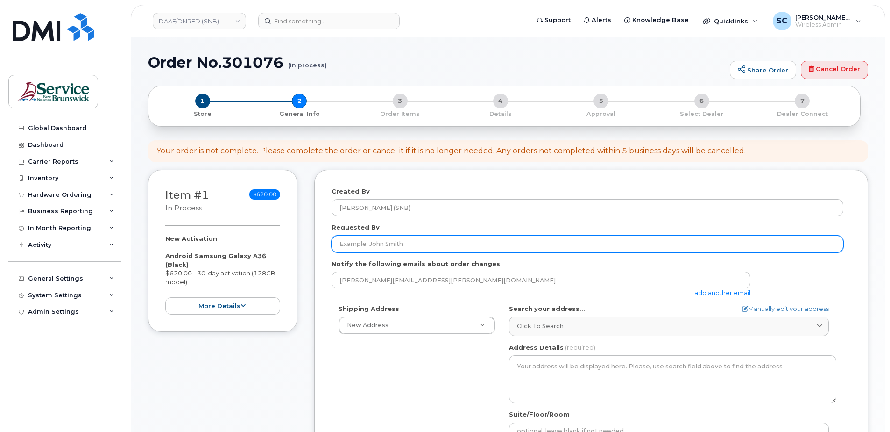
drag, startPoint x: 417, startPoint y: 242, endPoint x: 403, endPoint y: 240, distance: 13.7
click at [417, 242] on input "Requested By" at bounding box center [588, 243] width 512 height 17
paste input "[EMAIL_ADDRESS][PERSON_NAME][DOMAIN_NAME]"
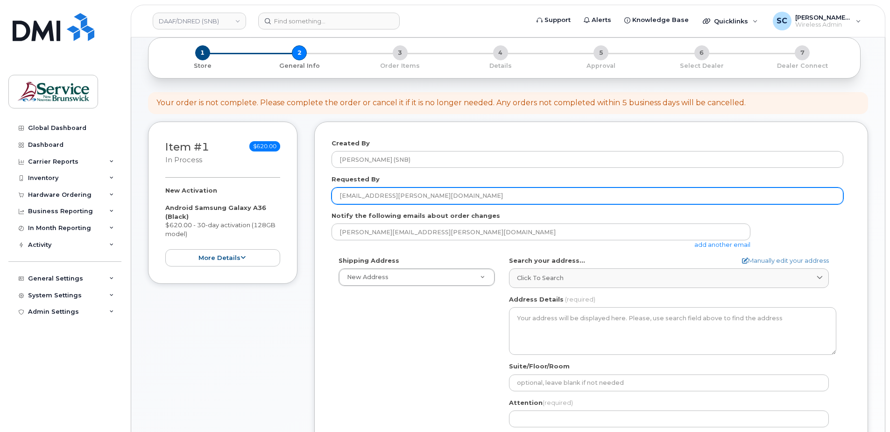
scroll to position [93, 0]
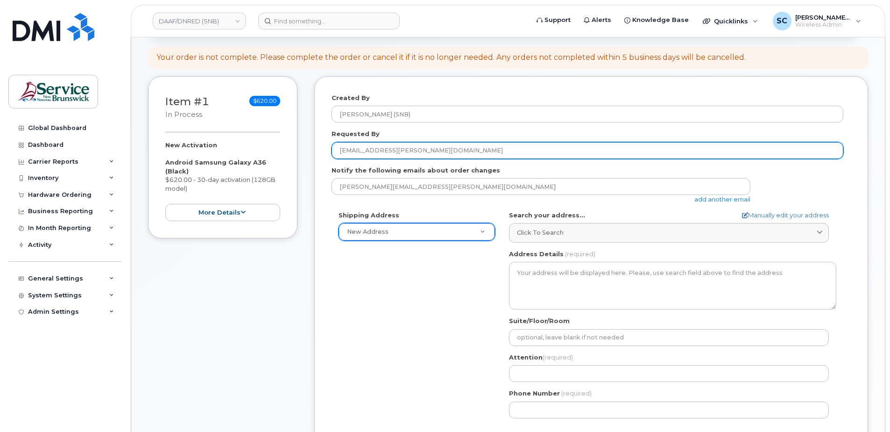
type input "[EMAIL_ADDRESS][PERSON_NAME][DOMAIN_NAME]"
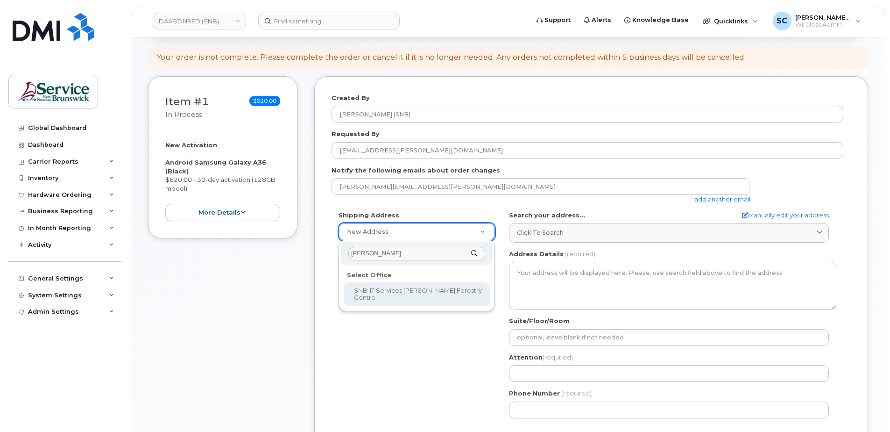
type input "hugh"
select select
type textarea "1350 Regent St, Room 027 Fredericton New Brunswick E3C 2G6"
type input "[PERSON_NAME]"
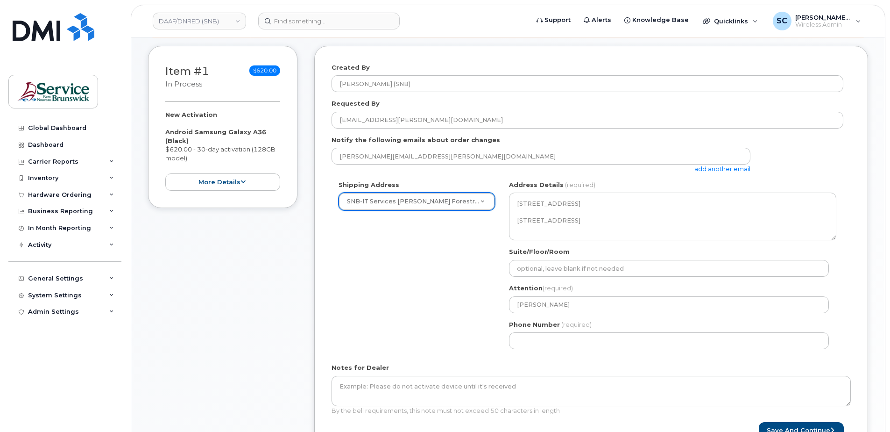
scroll to position [140, 0]
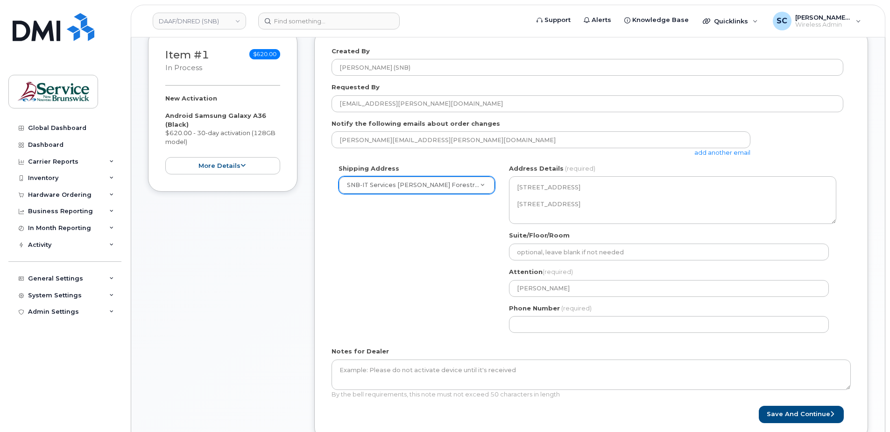
click at [557, 241] on div "Suite/Floor/Room" at bounding box center [672, 245] width 327 height 29
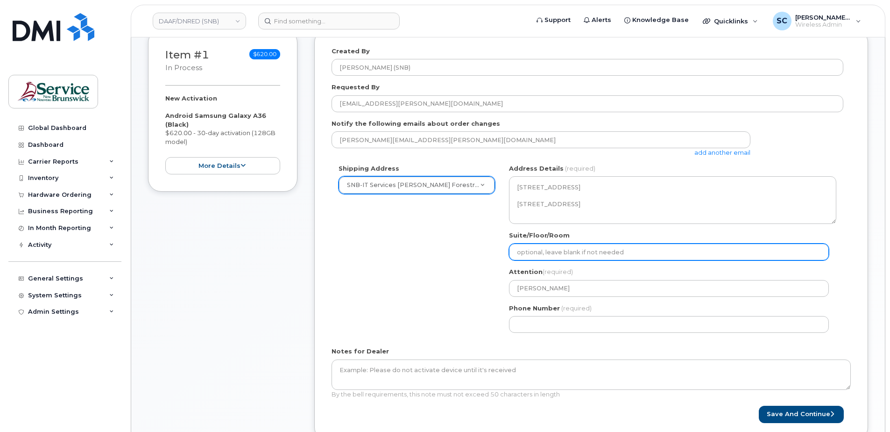
click at [556, 245] on input "Suite/Floor/Room" at bounding box center [669, 251] width 320 height 17
paste input "WO0000000451759"
select select
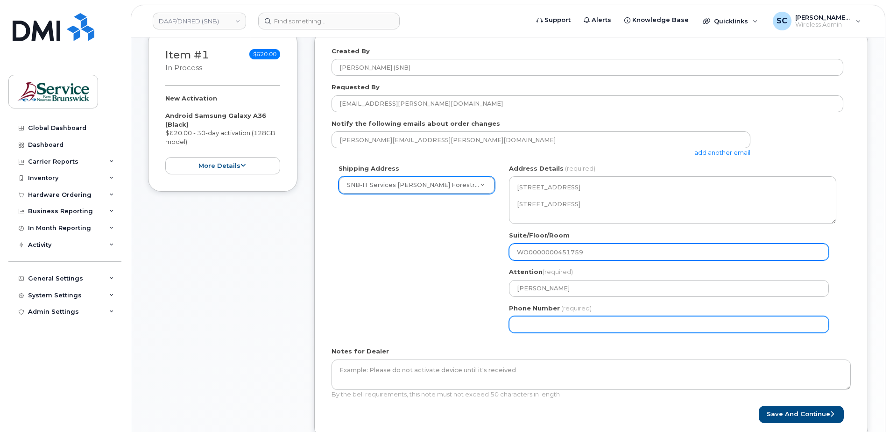
type input "WO0000000451759"
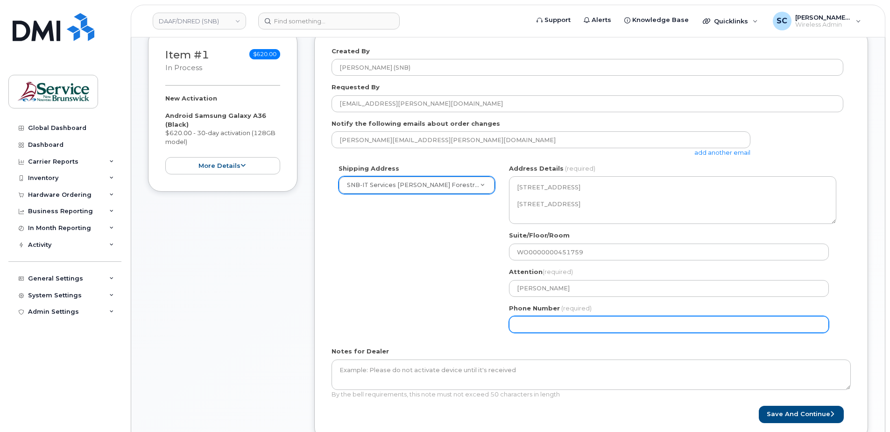
click at [520, 324] on input "Phone Number" at bounding box center [669, 324] width 320 height 17
type input "1234567890"
select select
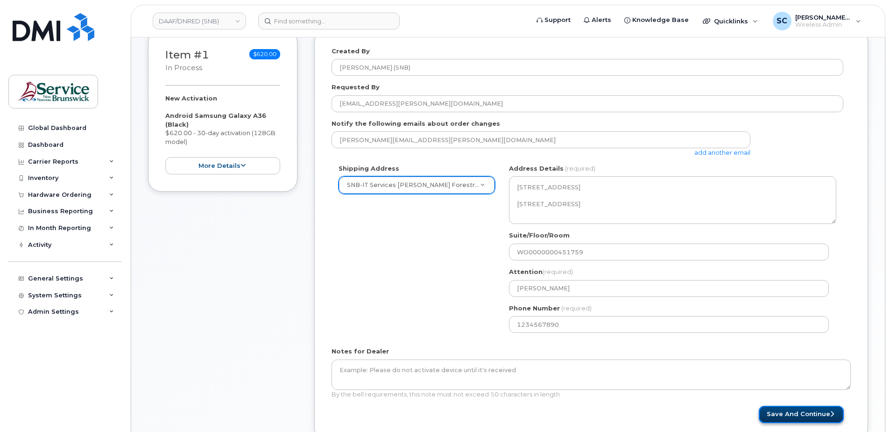
drag, startPoint x: 784, startPoint y: 412, endPoint x: 763, endPoint y: 409, distance: 21.7
click at [784, 412] on button "Save and Continue" at bounding box center [801, 414] width 85 height 17
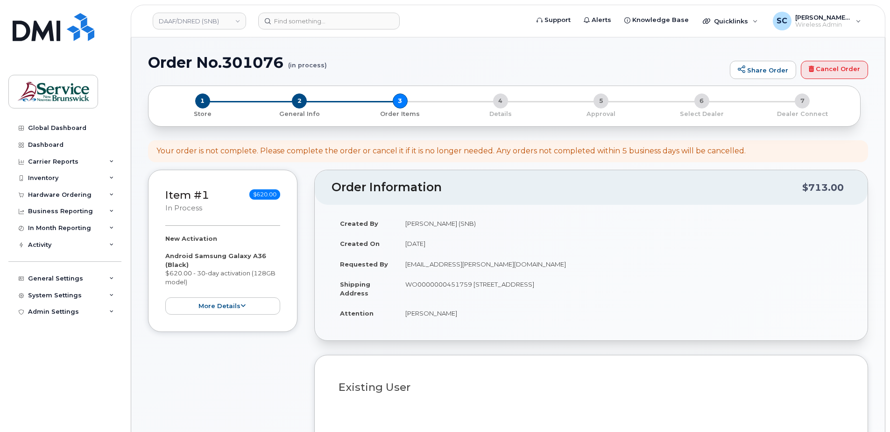
select select
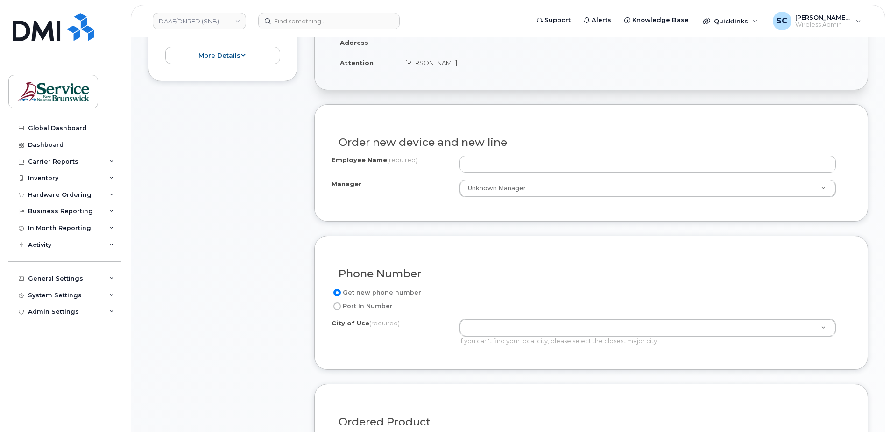
scroll to position [187, 0]
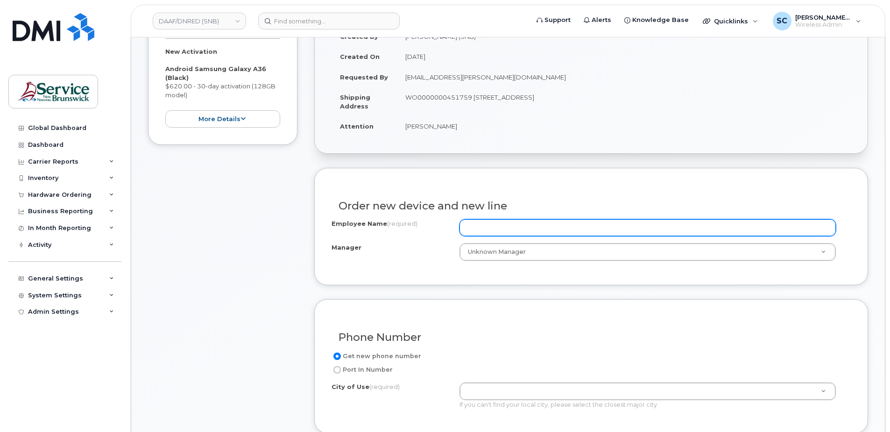
click at [469, 223] on input "Employee Name (required)" at bounding box center [648, 227] width 377 height 17
paste input "[PERSON_NAME]"
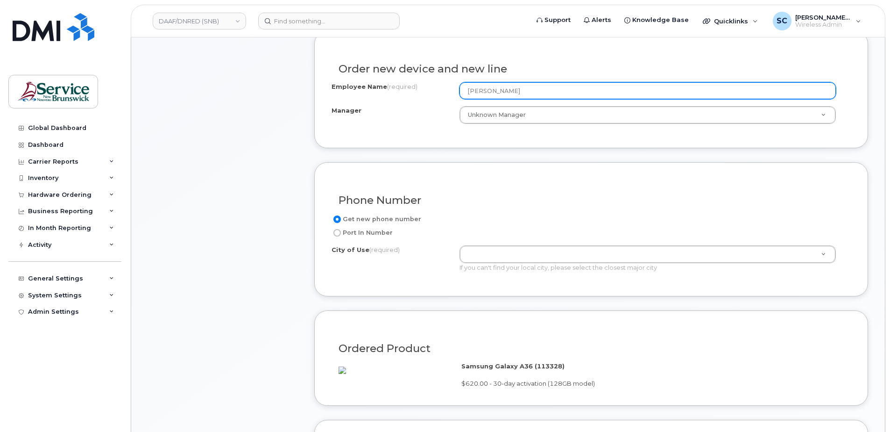
scroll to position [327, 0]
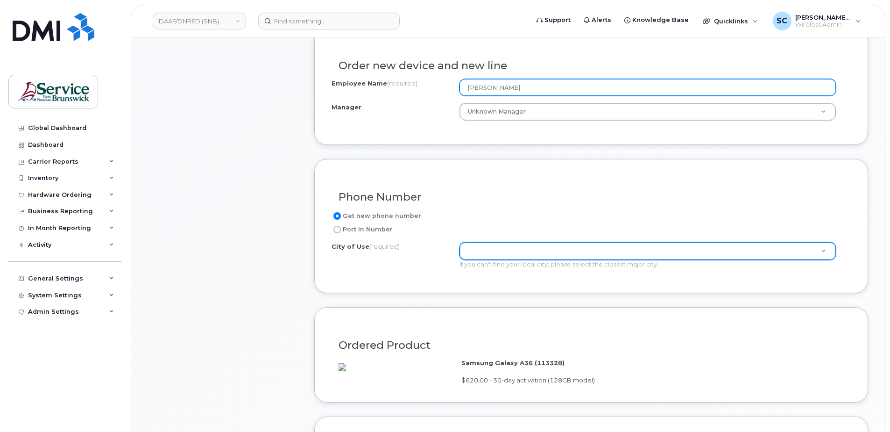
type input "[PERSON_NAME]"
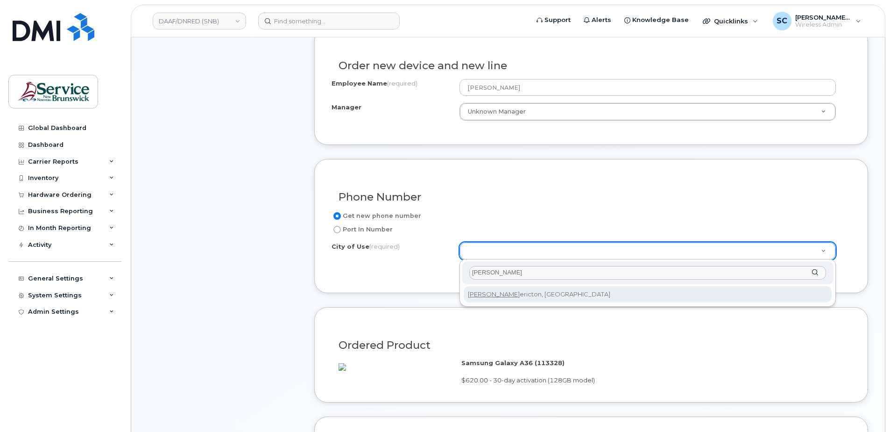
type input "fred"
type input "1578"
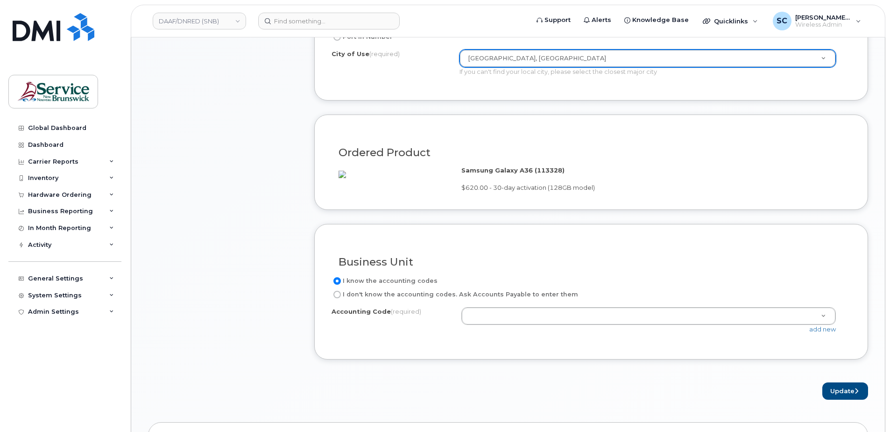
scroll to position [607, 0]
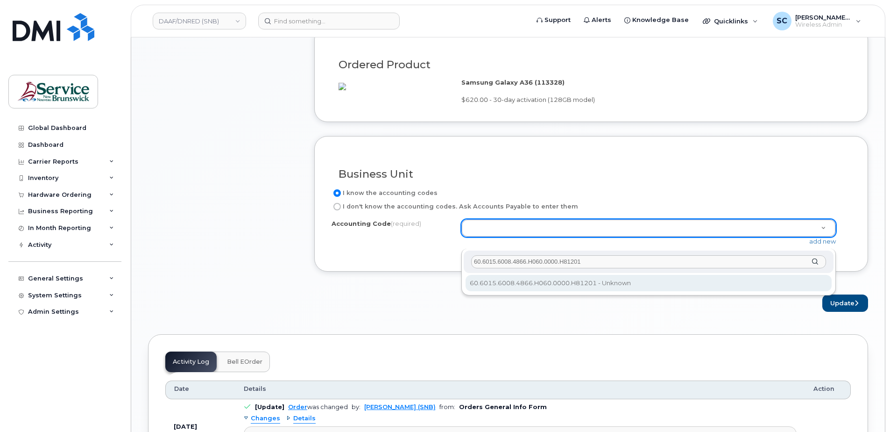
type input "60.6015.6008.4866.H060.0000.H81201"
select select "60.6015.6008.4866.H060.0000.H81201"
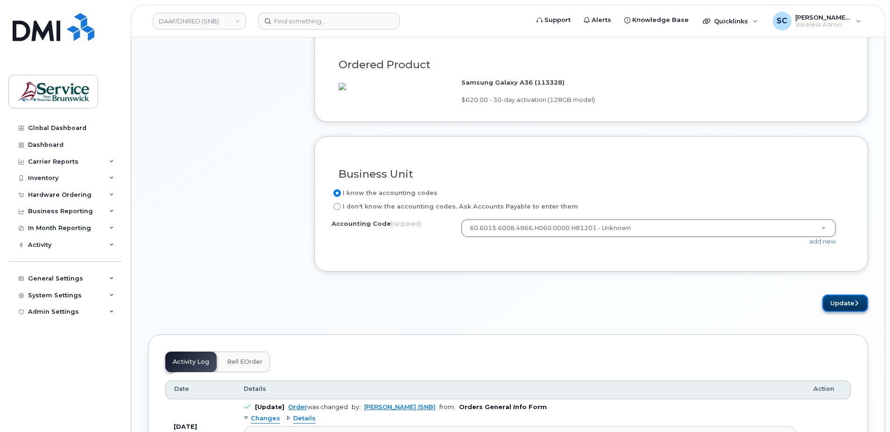
click at [831, 312] on button "Update" at bounding box center [846, 302] width 46 height 17
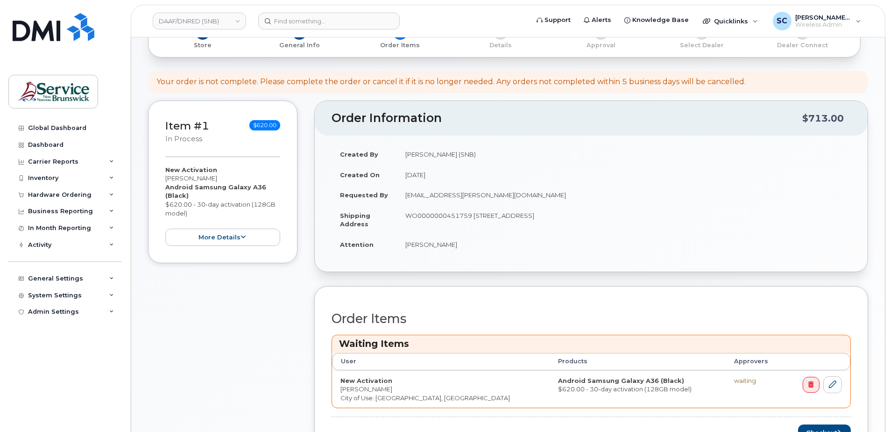
scroll to position [234, 0]
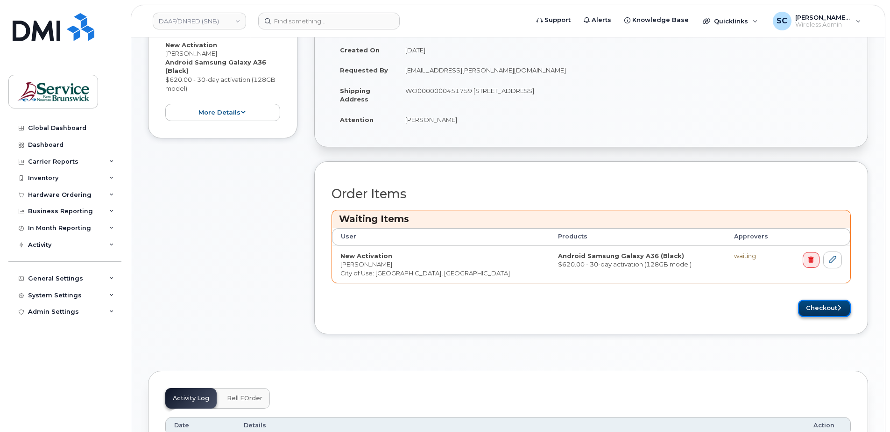
click at [825, 309] on button "Checkout" at bounding box center [824, 307] width 53 height 17
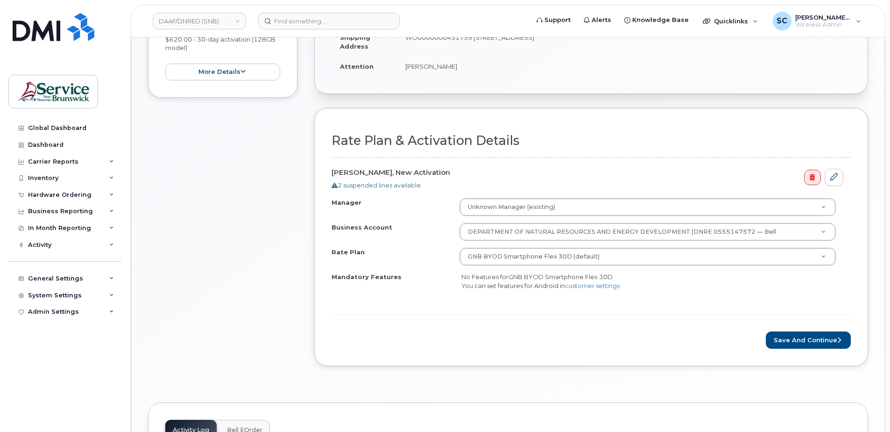
scroll to position [234, 0]
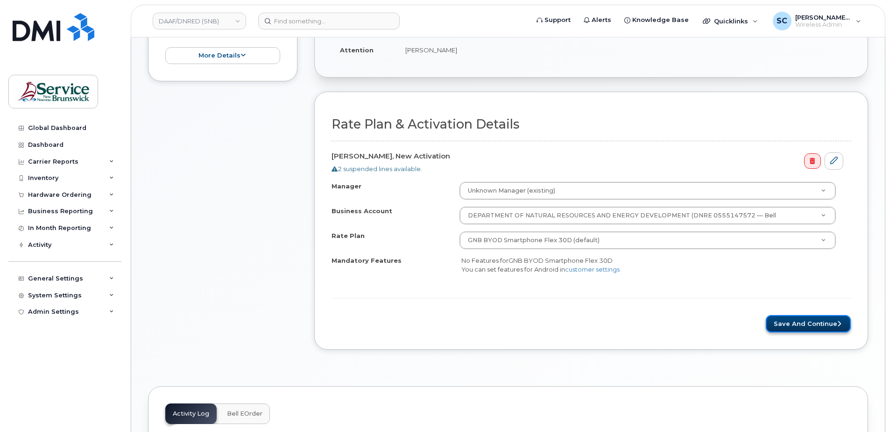
click at [791, 323] on button "Save and Continue" at bounding box center [808, 323] width 85 height 17
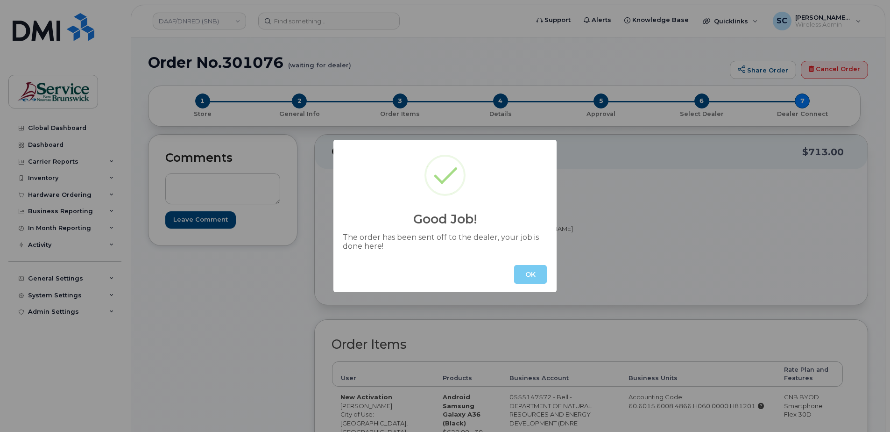
click at [527, 271] on button "OK" at bounding box center [530, 274] width 33 height 19
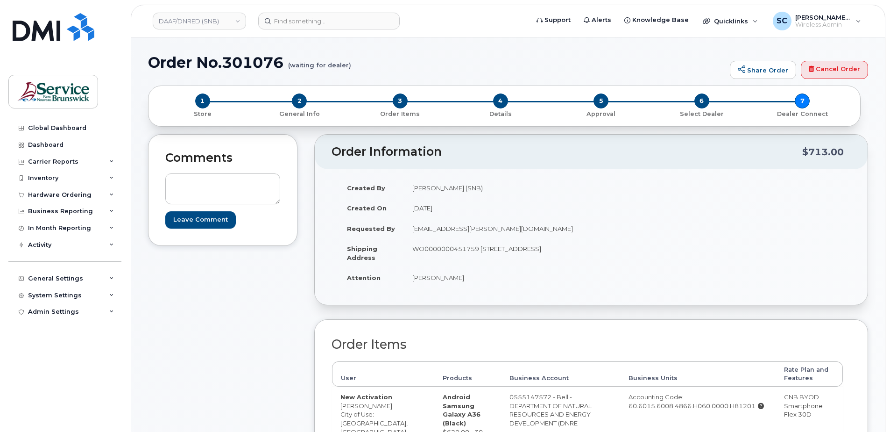
click at [266, 64] on h1 "Order No.301076 (waiting for dealer)" at bounding box center [436, 62] width 577 height 16
copy h1 "301076"
click at [63, 197] on div "Hardware Ordering" at bounding box center [60, 194] width 64 height 7
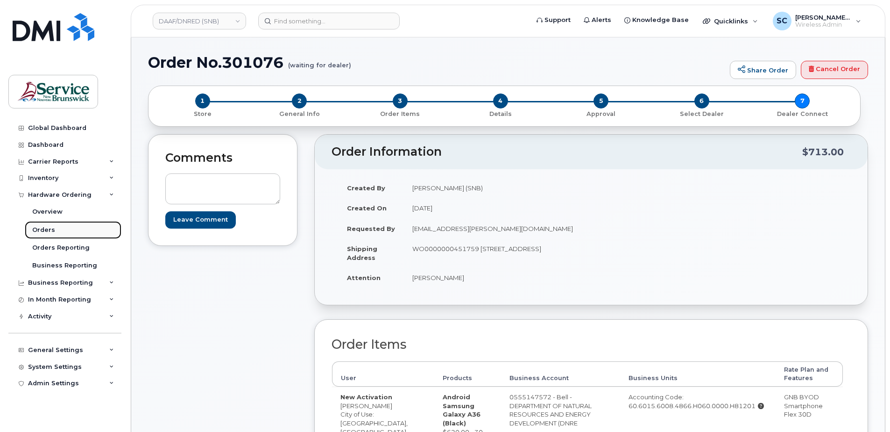
click at [66, 230] on link "Orders" at bounding box center [73, 230] width 97 height 18
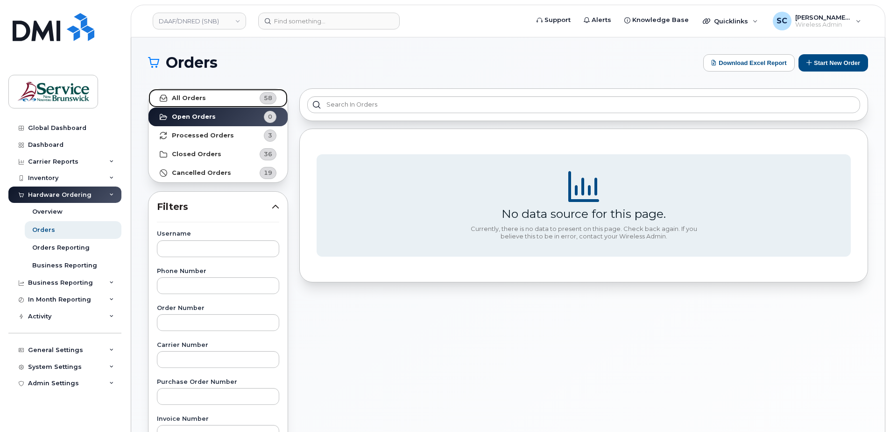
click at [226, 101] on link "All Orders 58" at bounding box center [218, 98] width 139 height 19
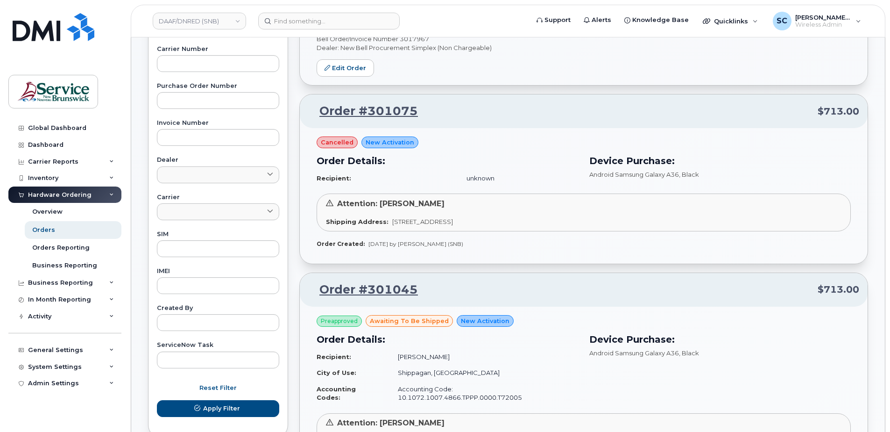
scroll to position [1901, 0]
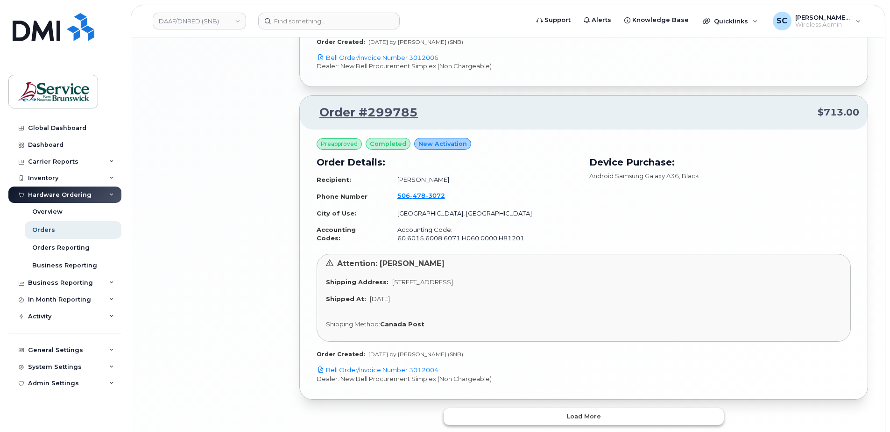
click at [645, 408] on button "Load more" at bounding box center [584, 416] width 280 height 17
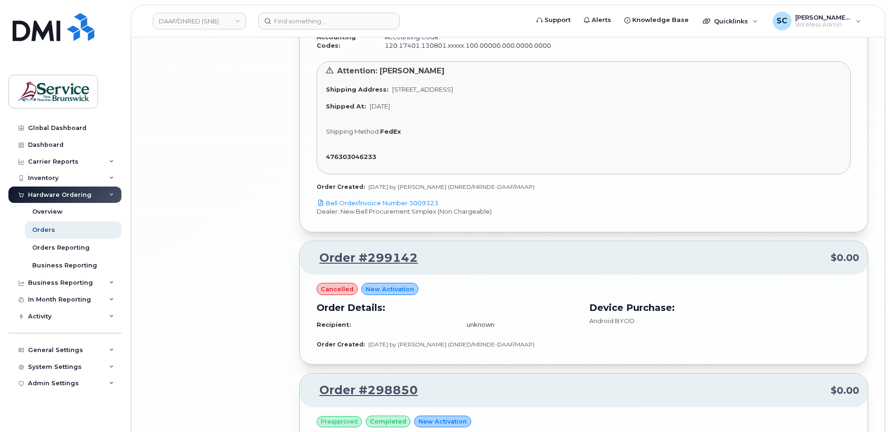
scroll to position [3658, 0]
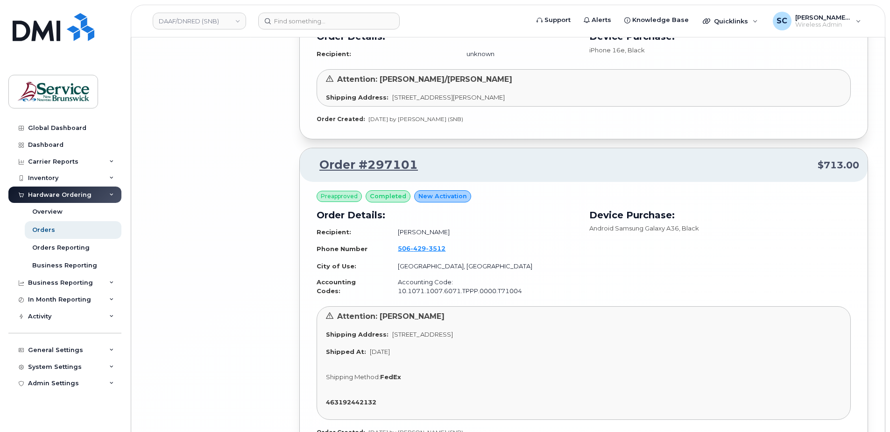
drag, startPoint x: 889, startPoint y: 285, endPoint x: 891, endPoint y: 310, distance: 25.8
drag, startPoint x: 891, startPoint y: 310, endPoint x: 877, endPoint y: 349, distance: 41.1
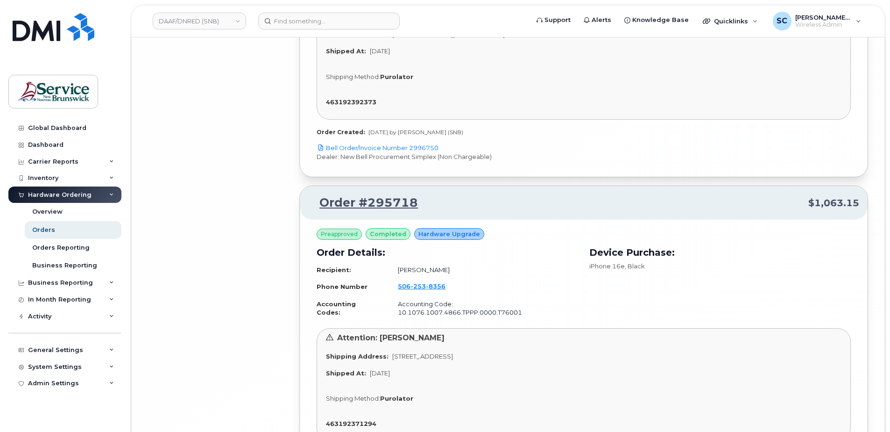
scroll to position [8279, 0]
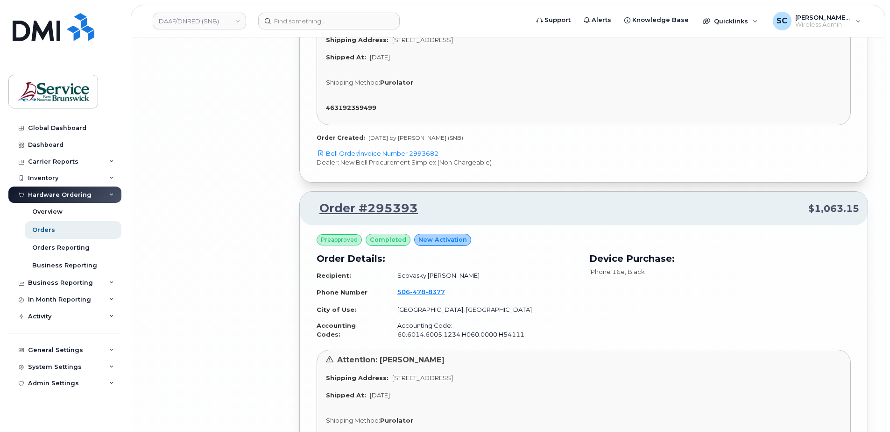
scroll to position [10367, 0]
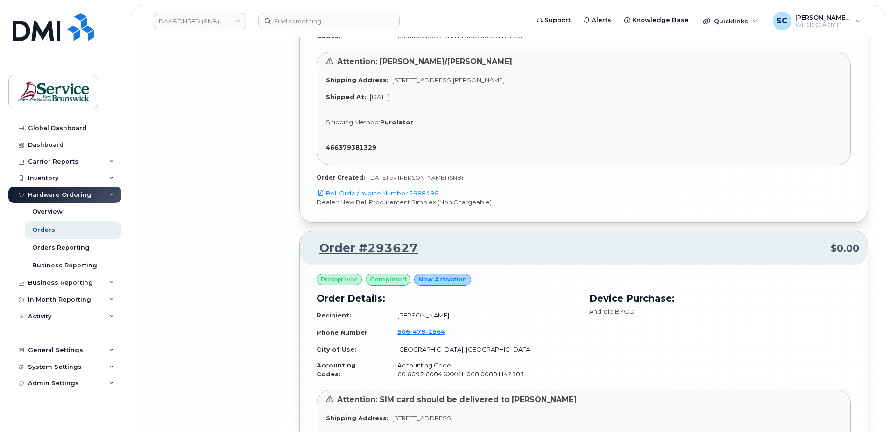
scroll to position [12620, 0]
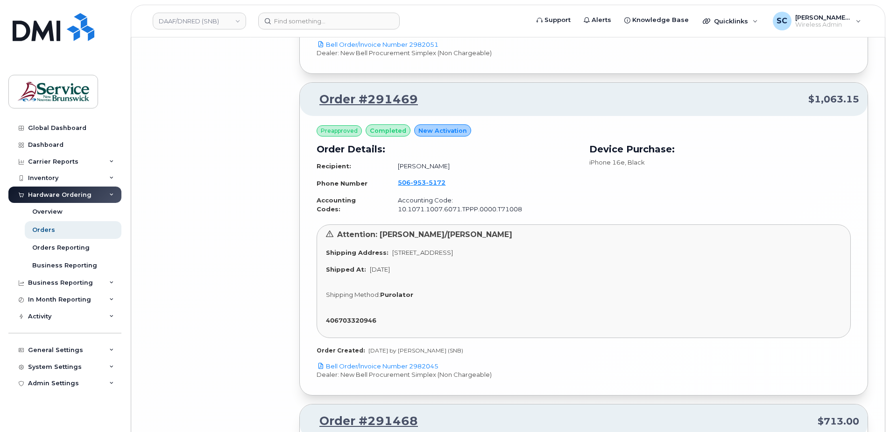
scroll to position [14866, 0]
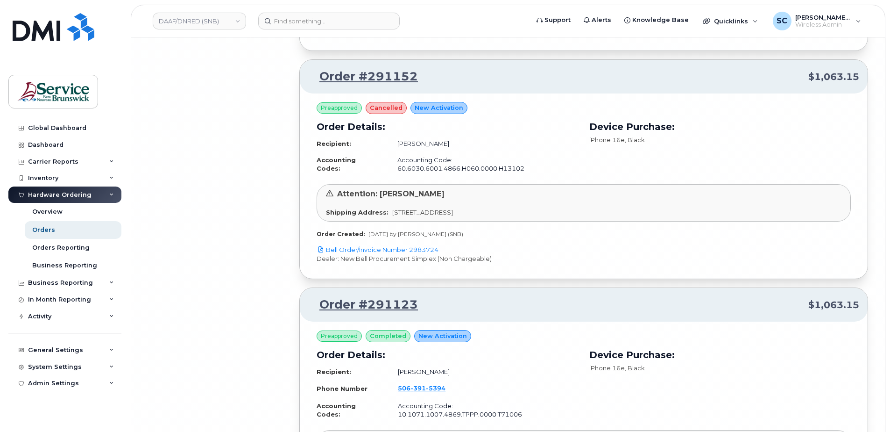
scroll to position [15292, 0]
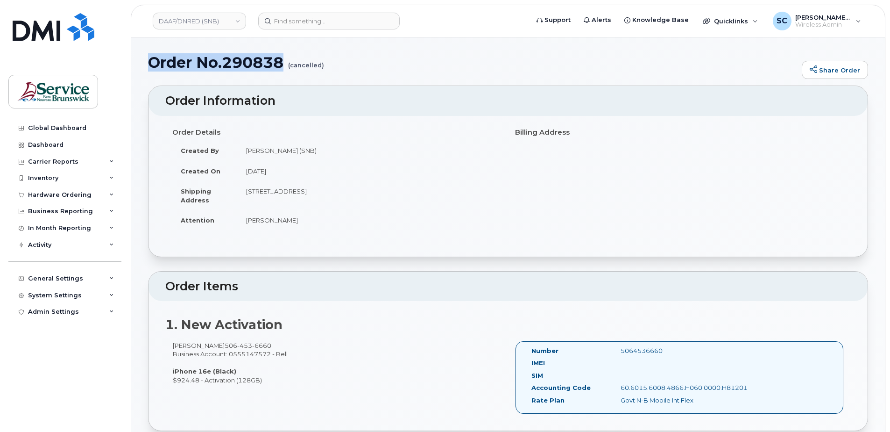
drag, startPoint x: 286, startPoint y: 63, endPoint x: 154, endPoint y: 66, distance: 132.2
click at [154, 66] on h1 "Order No.290838 (cancelled)" at bounding box center [472, 62] width 649 height 16
copy h1 "Order No.290838"
click at [313, 66] on small "(cancelled)" at bounding box center [306, 61] width 36 height 14
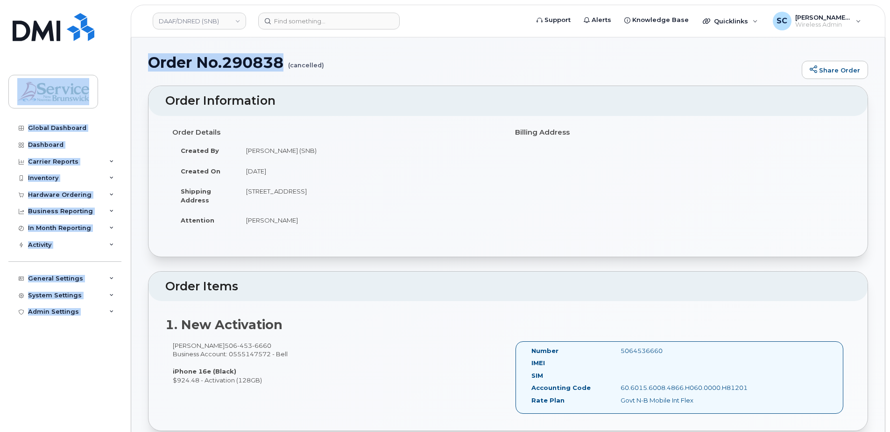
drag, startPoint x: 340, startPoint y: 66, endPoint x: 79, endPoint y: 68, distance: 260.7
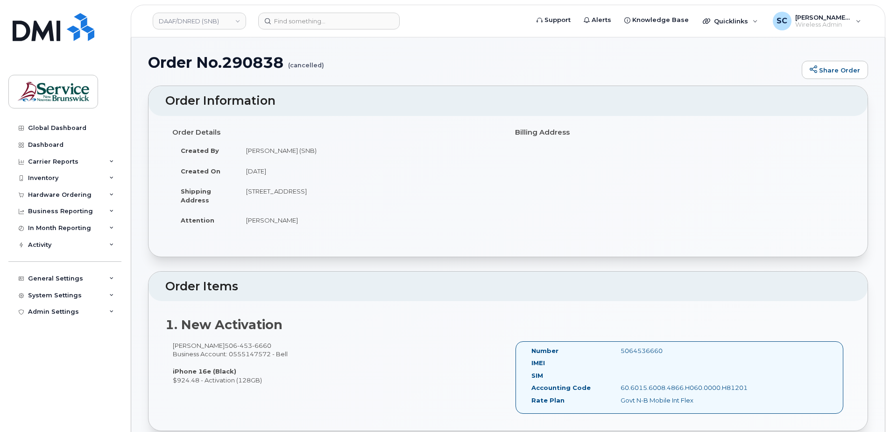
click at [361, 180] on td "[DATE]" at bounding box center [369, 171] width 263 height 21
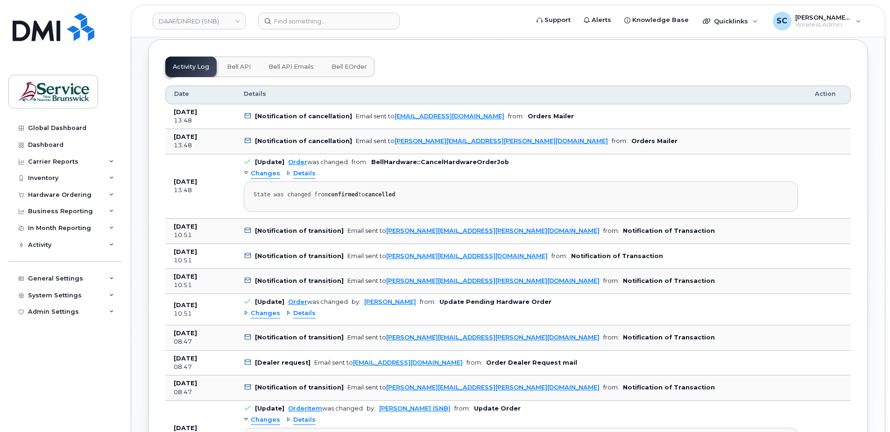
scroll to position [420, 0]
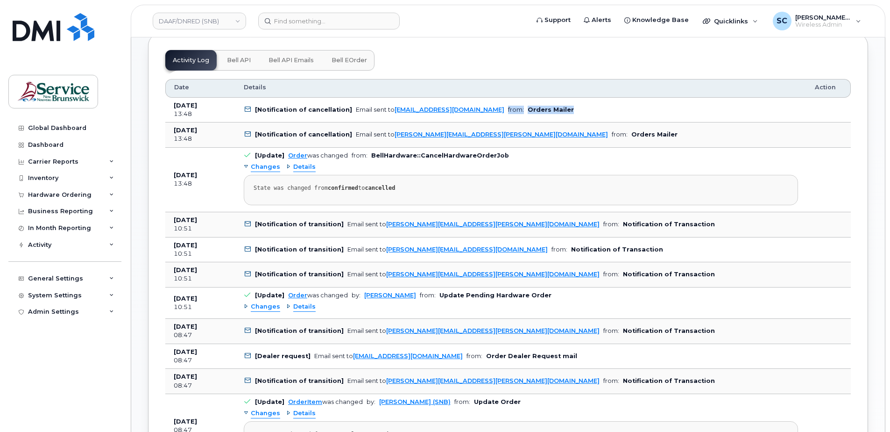
drag, startPoint x: 542, startPoint y: 110, endPoint x: 472, endPoint y: 112, distance: 70.1
click at [472, 112] on td "[Notification of cancellation] Email sent to [EMAIL_ADDRESS][DOMAIN_NAME] from:…" at bounding box center [520, 110] width 571 height 25
drag, startPoint x: 472, startPoint y: 112, endPoint x: 539, endPoint y: 137, distance: 71.0
click at [541, 142] on td "[Notification of cancellation] Email sent to [PERSON_NAME][EMAIL_ADDRESS][PERSO…" at bounding box center [520, 134] width 571 height 25
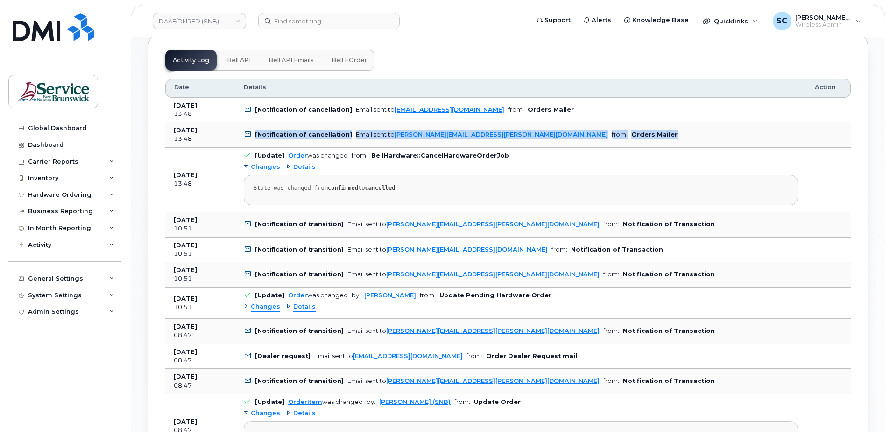
drag, startPoint x: 511, startPoint y: 136, endPoint x: 250, endPoint y: 136, distance: 260.7
click at [250, 136] on td "[Notification of cancellation] Email sent to [PERSON_NAME][EMAIL_ADDRESS][PERSO…" at bounding box center [520, 134] width 571 height 25
click at [514, 167] on div "Changes Details State was changed from confirmed to cancelled" at bounding box center [521, 182] width 555 height 45
click at [171, 129] on td "[DATE] 13:48" at bounding box center [200, 134] width 70 height 25
click at [177, 129] on td "[DATE] 13:48" at bounding box center [200, 134] width 70 height 25
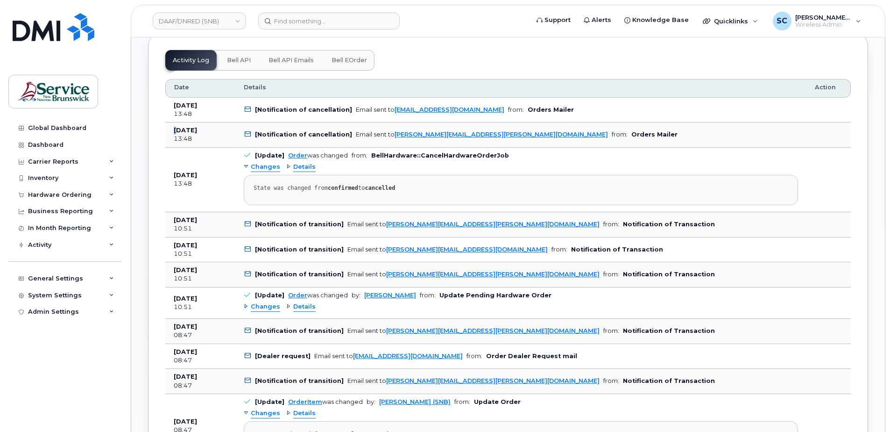
click at [177, 129] on b "[DATE]" at bounding box center [185, 130] width 23 height 7
drag, startPoint x: 216, startPoint y: 129, endPoint x: 165, endPoint y: 129, distance: 50.5
click at [165, 129] on td "[DATE] 13:48" at bounding box center [200, 134] width 70 height 25
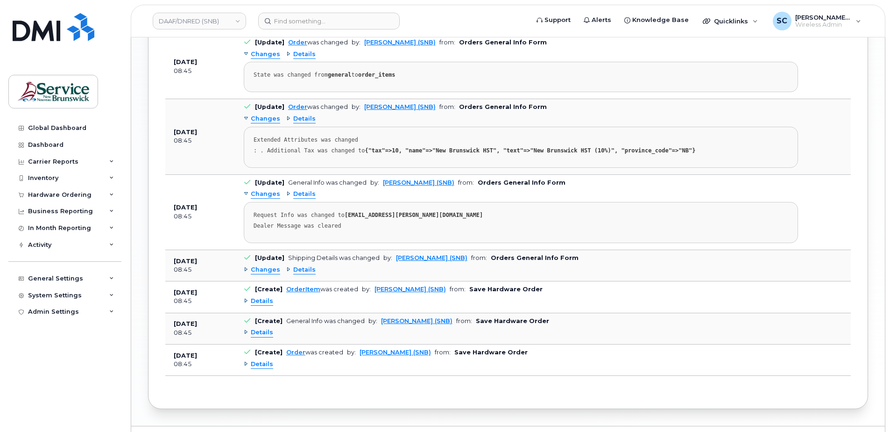
scroll to position [1125, 0]
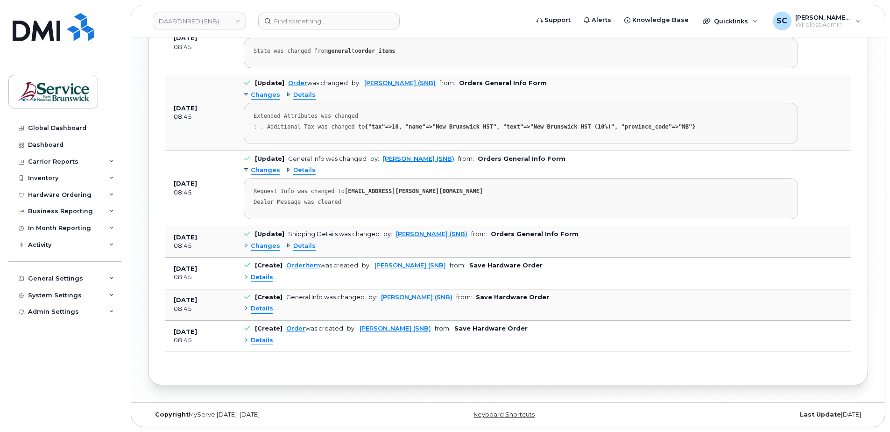
drag, startPoint x: 222, startPoint y: 236, endPoint x: 167, endPoint y: 235, distance: 55.1
click at [167, 235] on td "[DATE] 08:45" at bounding box center [200, 241] width 70 height 31
drag, startPoint x: 167, startPoint y: 235, endPoint x: 222, endPoint y: 251, distance: 57.4
click at [222, 251] on td "[DATE] 08:45" at bounding box center [200, 241] width 70 height 31
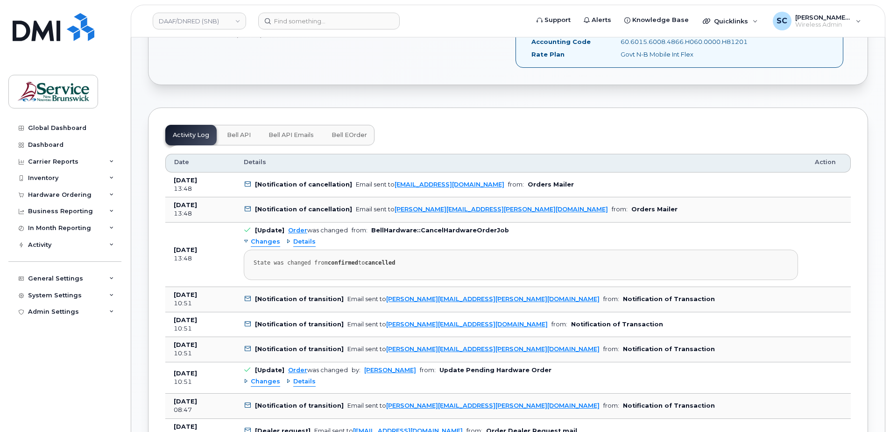
scroll to position [331, 0]
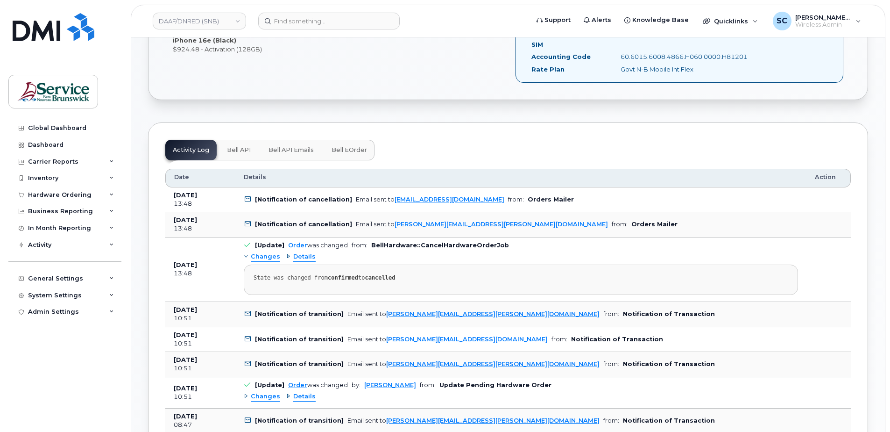
click at [535, 224] on td "[Notification of cancellation] Email sent to [PERSON_NAME][EMAIL_ADDRESS][PERSO…" at bounding box center [520, 224] width 571 height 25
